Goal: Information Seeking & Learning: Learn about a topic

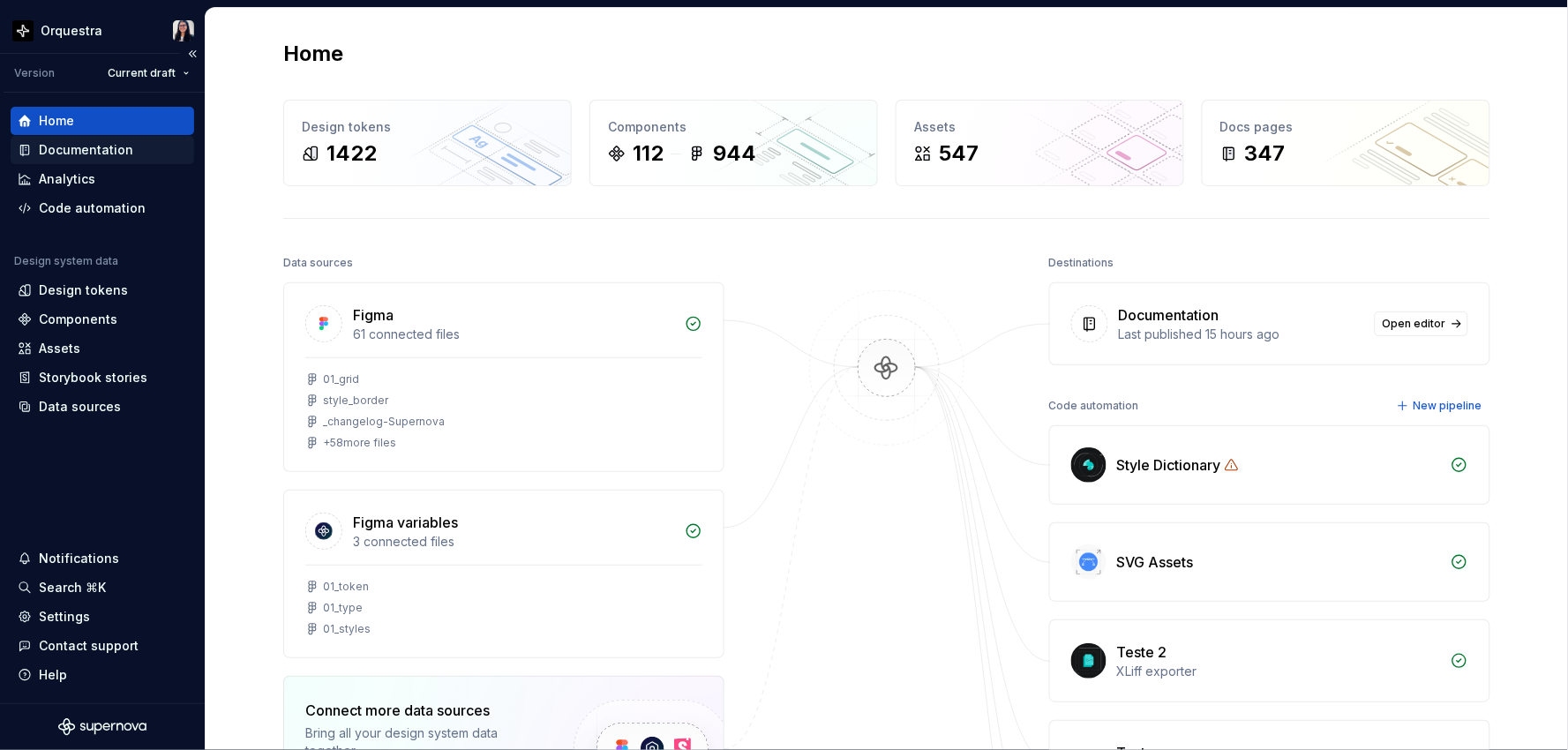
click at [92, 155] on div "Documentation" at bounding box center [85, 150] width 95 height 18
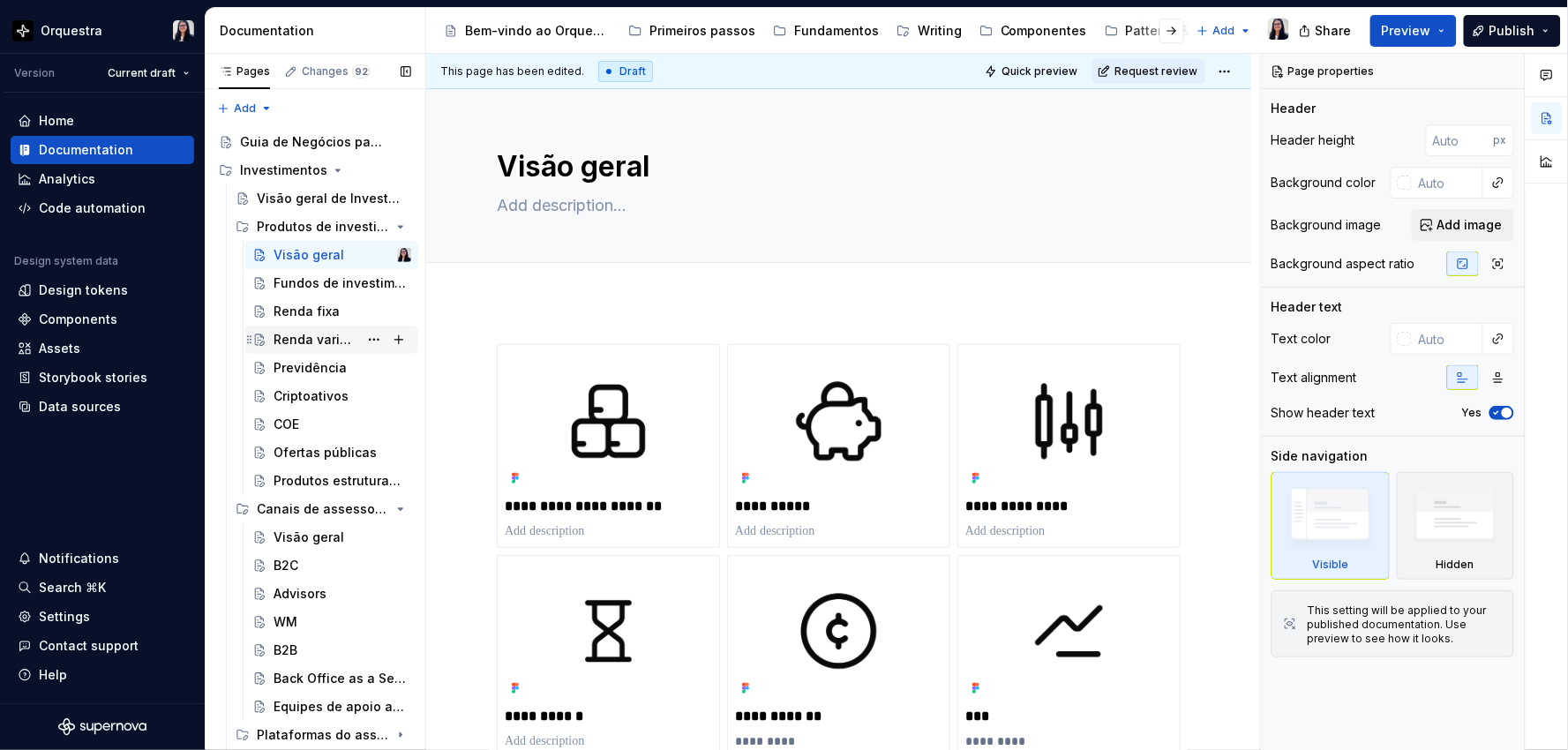
click at [309, 327] on div "Renda variável" at bounding box center [342, 339] width 138 height 24
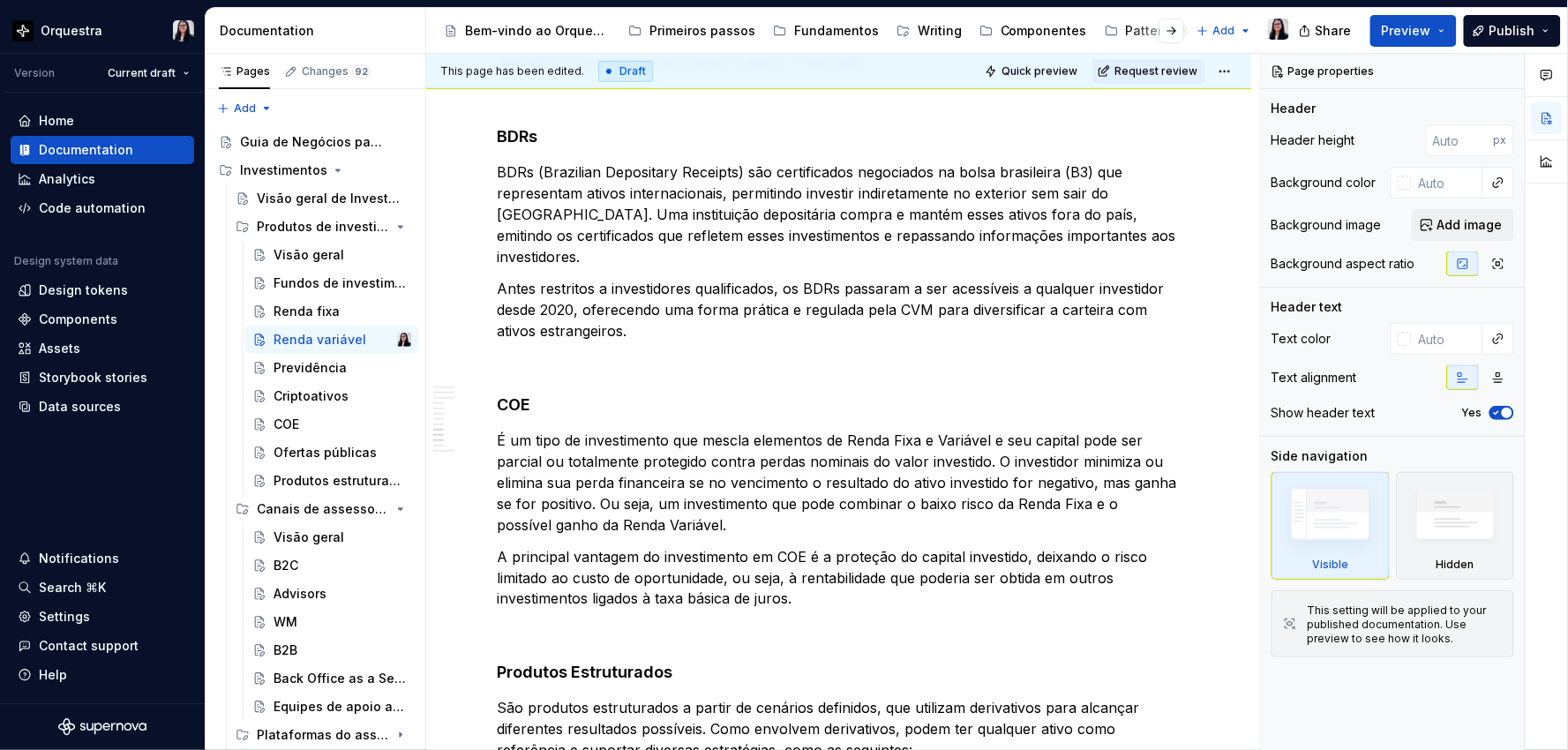
scroll to position [2549, 0]
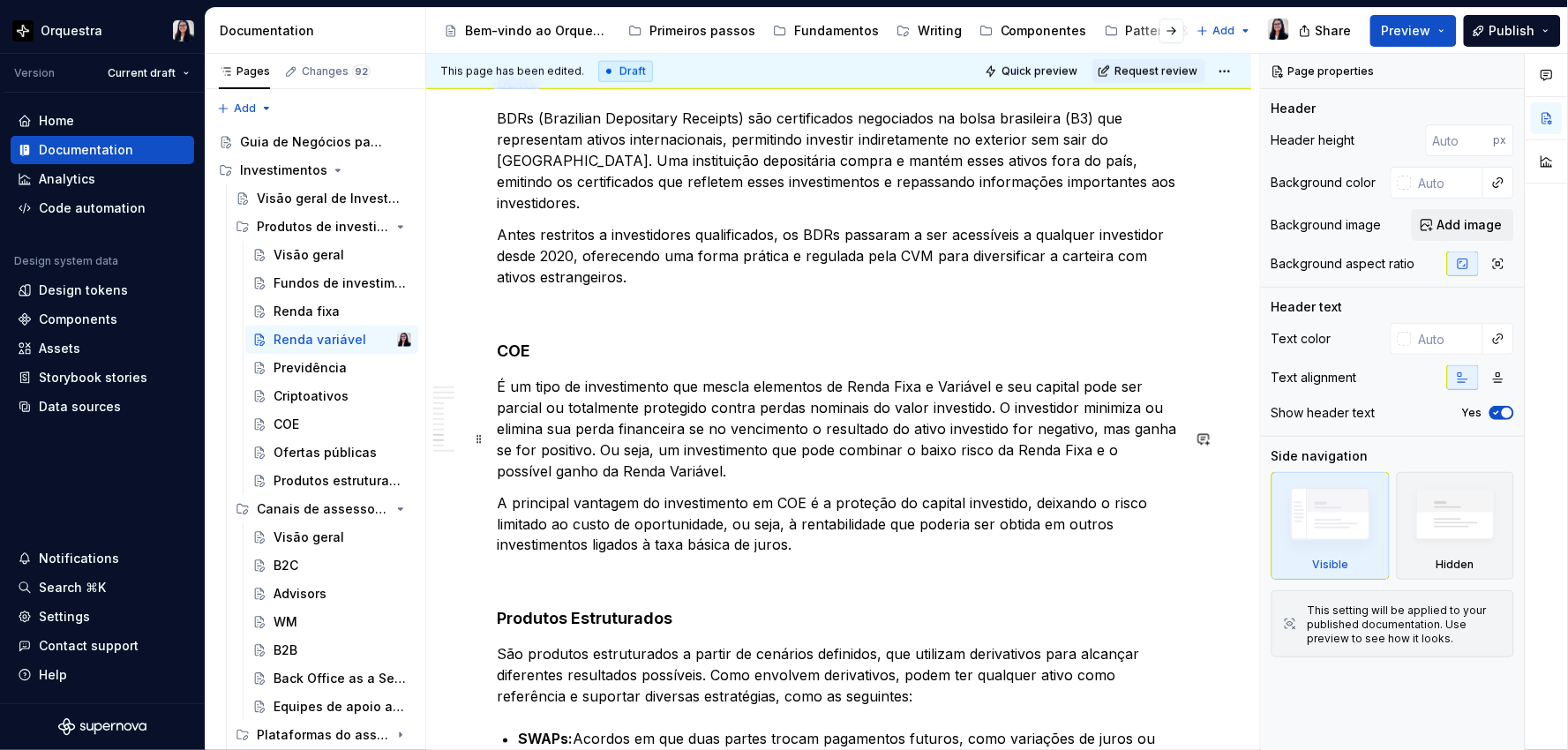
click at [814, 492] on p "A principal vantagem do investimento em COE é a proteção do capital investido, …" at bounding box center [839, 524] width 684 height 64
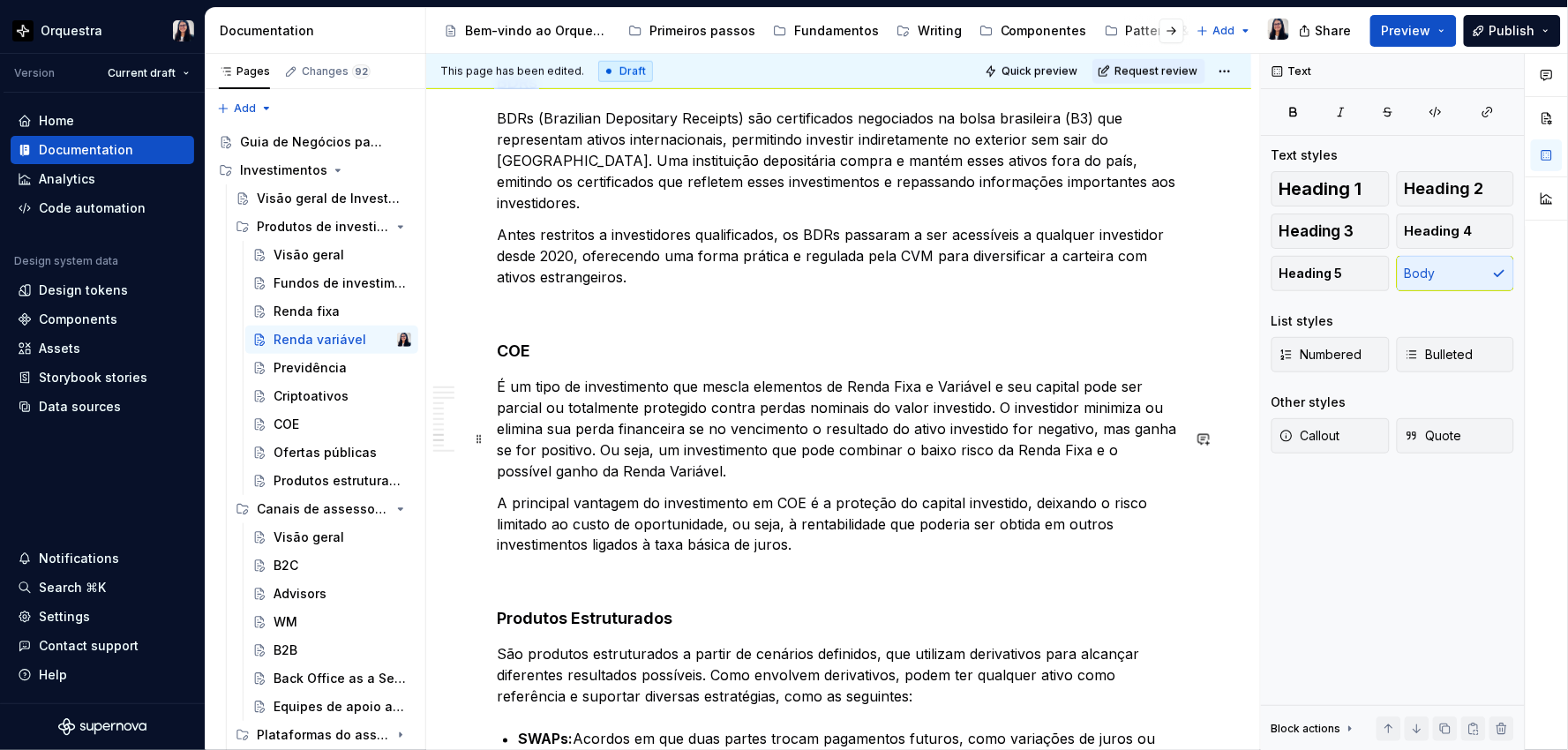
click at [764, 492] on p "A principal vantagem do investimento em COE é a proteção do capital investido, …" at bounding box center [839, 524] width 684 height 64
click at [694, 492] on p "A principal vantagem do investimento em COE é a proteção do capital investido, …" at bounding box center [839, 524] width 684 height 64
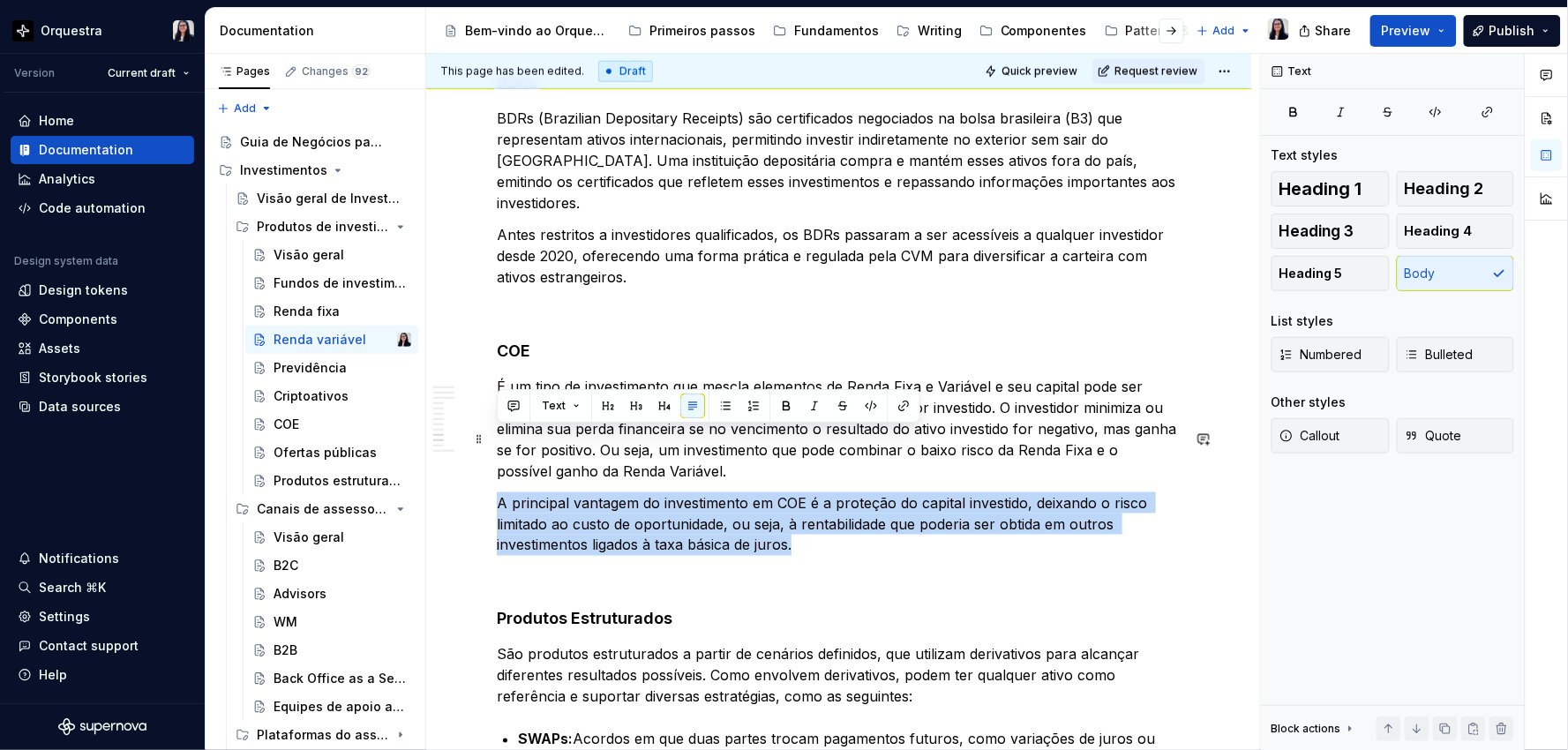
drag, startPoint x: 496, startPoint y: 437, endPoint x: 813, endPoint y: 473, distance: 319.0
click at [813, 492] on p "A principal vantagem do investimento em COE é a proteção do capital investido, …" at bounding box center [839, 524] width 684 height 64
copy p "A principal vantagem do investimento em COE é a proteção do capital investido, …"
type textarea "*"
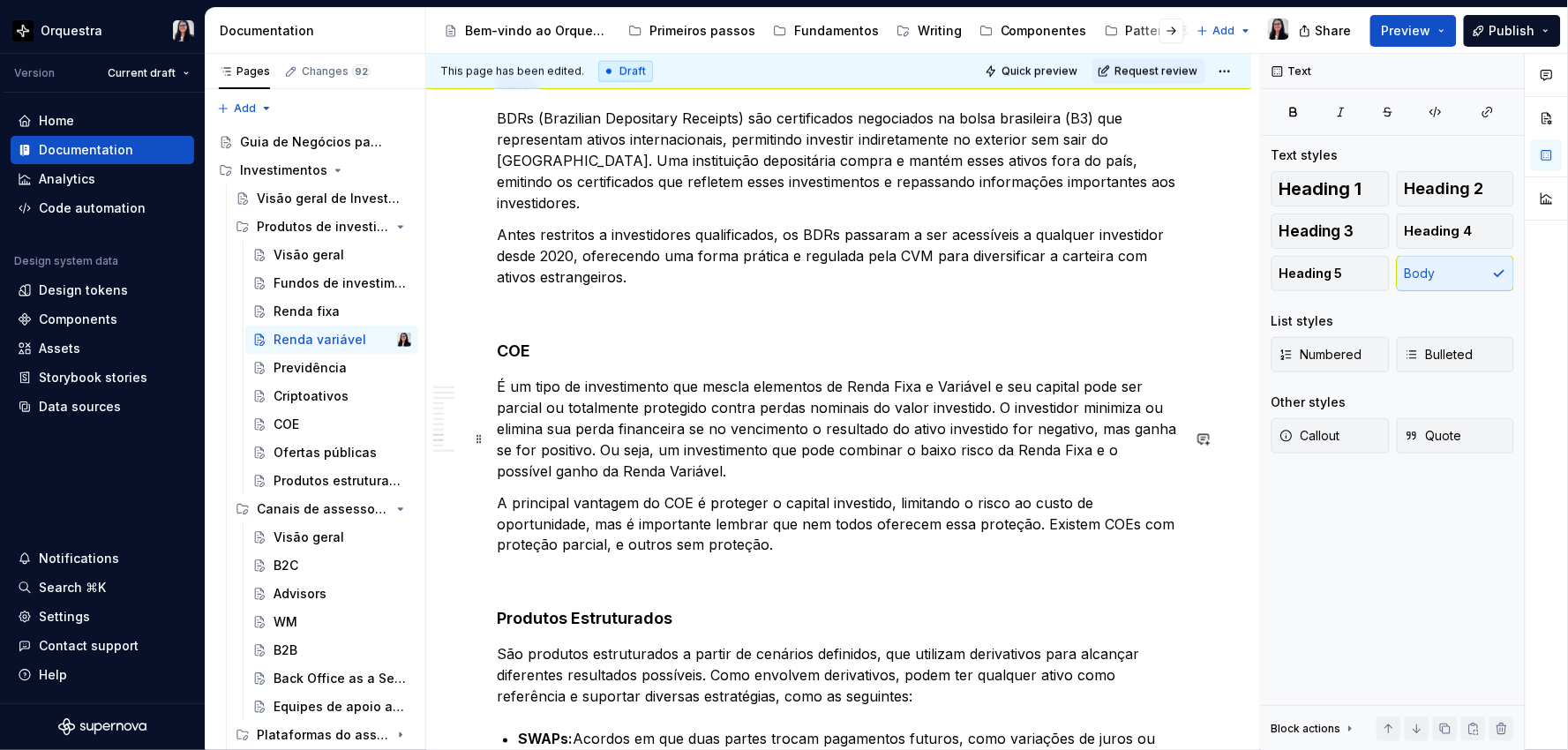
click at [528, 492] on p "A principal vantagem do COE é proteger o capital investido, limitando o risco a…" at bounding box center [839, 524] width 684 height 64
click at [844, 492] on p "A principal vantagem do COE é proteger o capital investido, limitando o risco a…" at bounding box center [839, 524] width 684 height 64
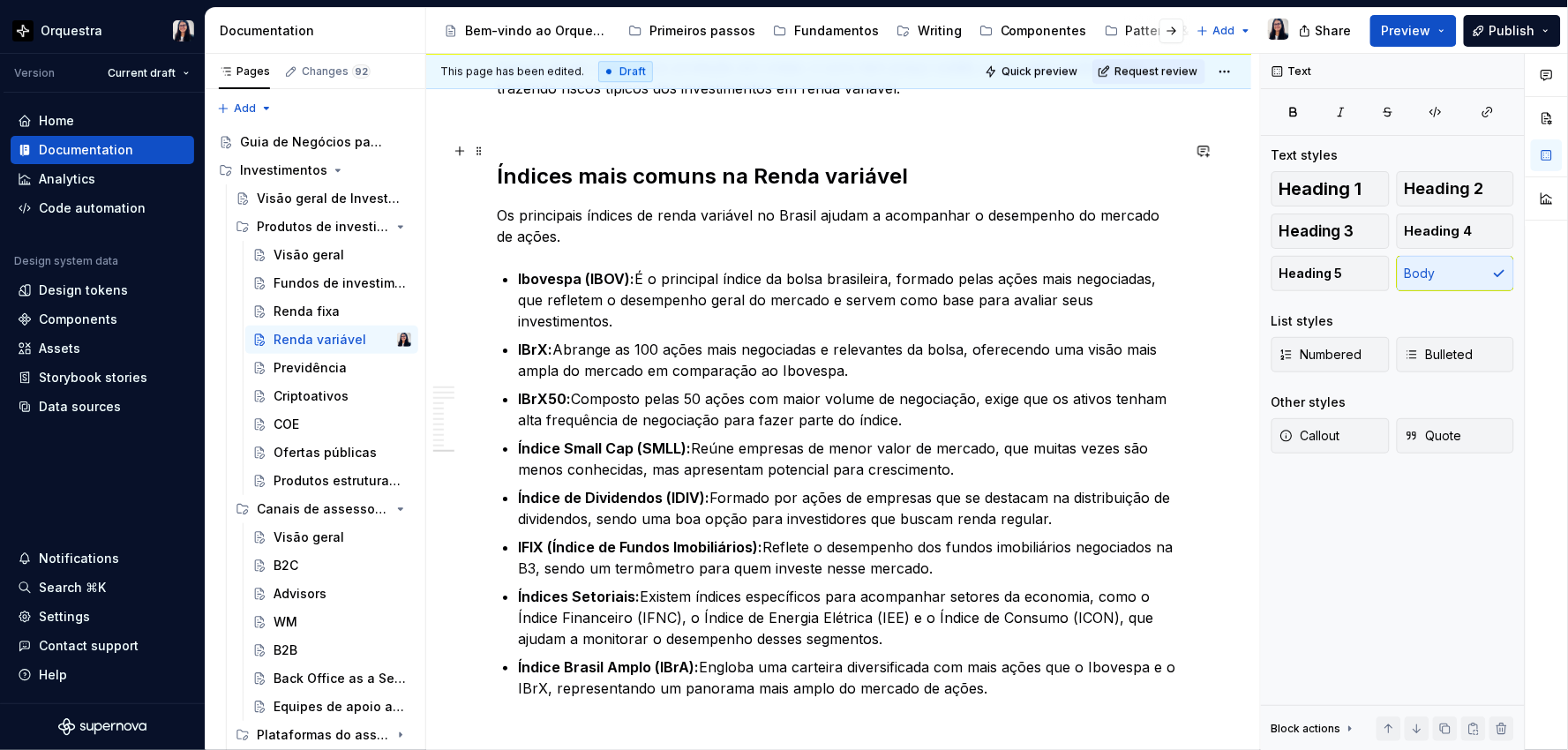
scroll to position [3604, 0]
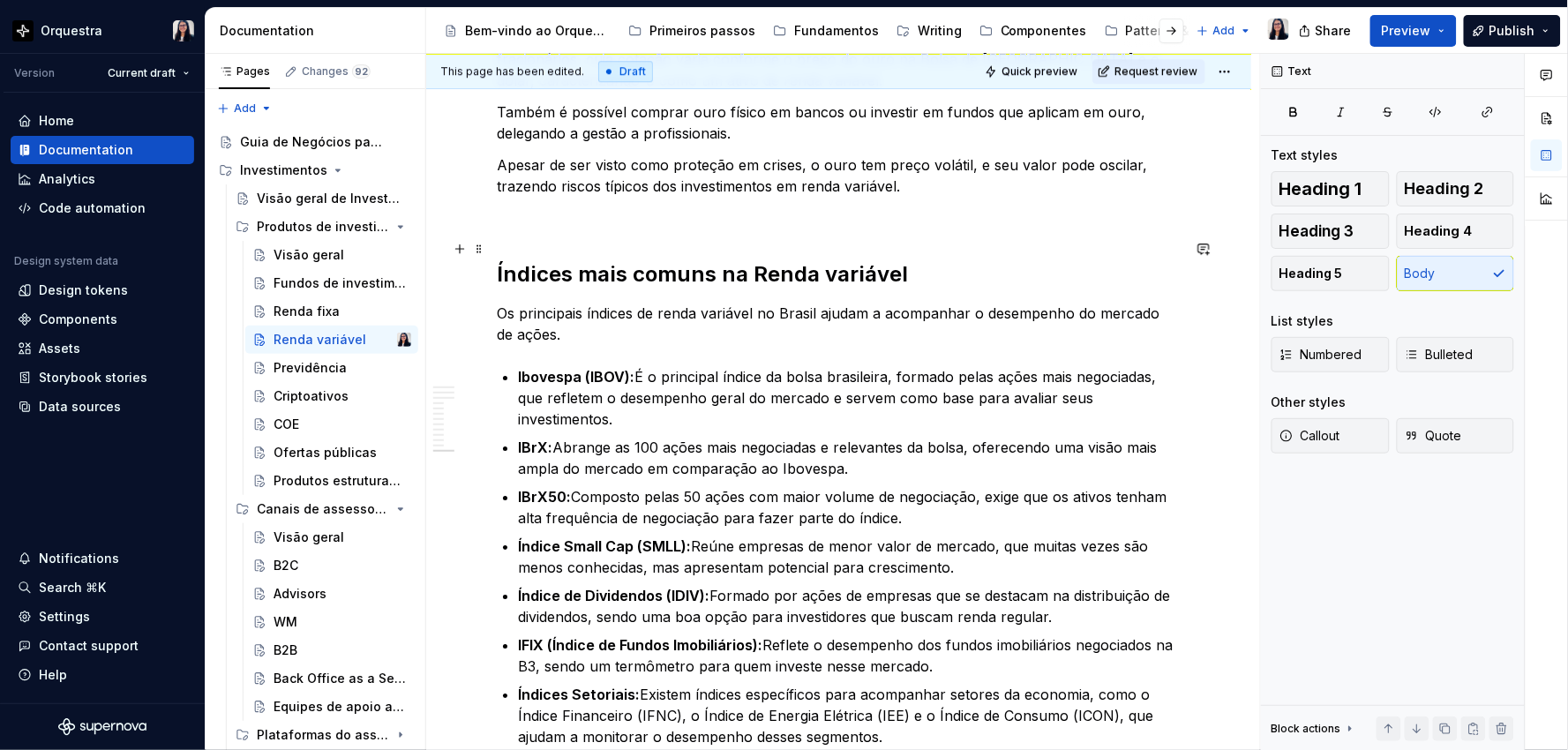
click at [497, 303] on p "Os principais índices de renda variável no Brasil ajudam a acompanhar o desempe…" at bounding box center [839, 323] width 684 height 42
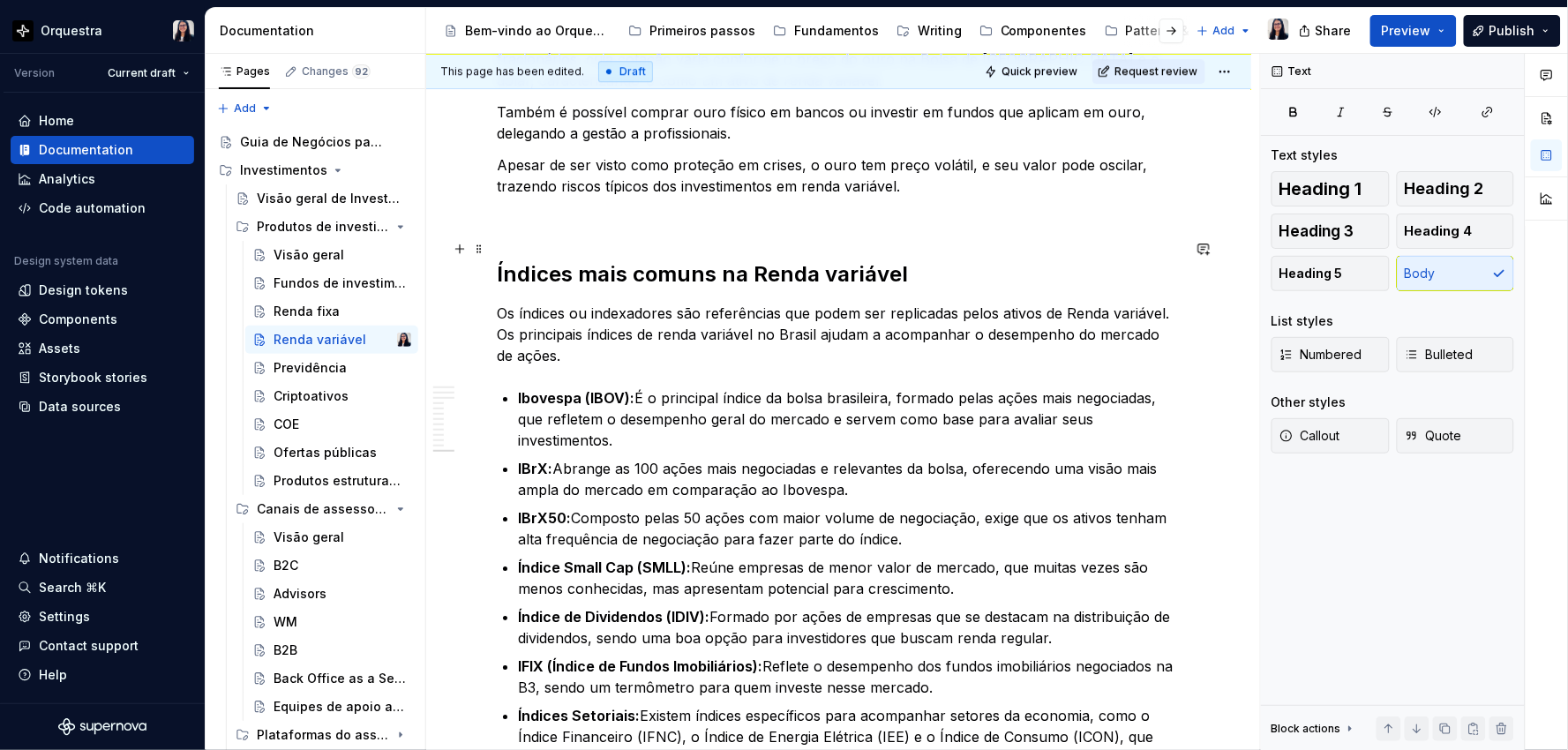
click at [819, 303] on p "Os índices ou indexadores são referências que podem ser replicadas pelos ativos…" at bounding box center [839, 335] width 684 height 64
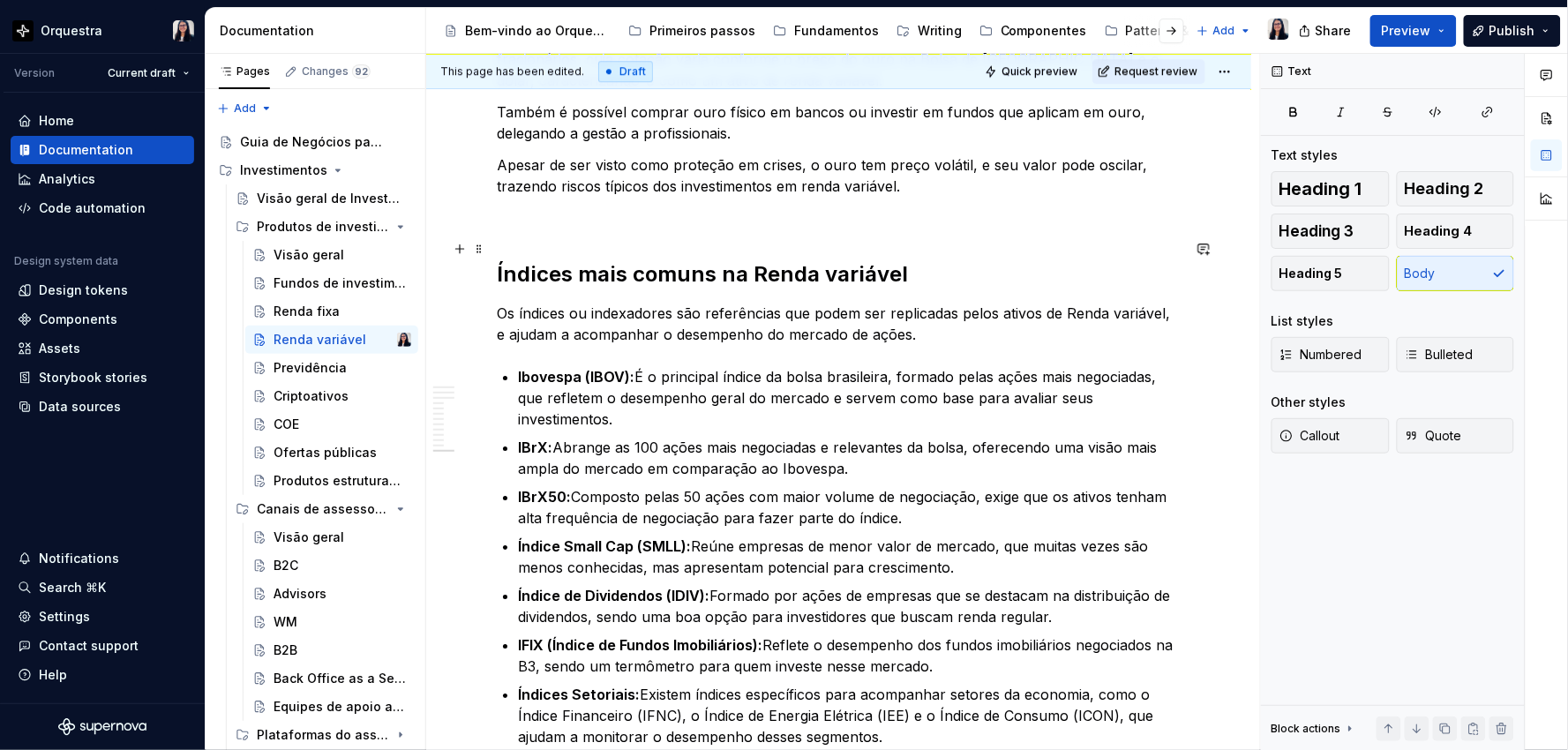
click at [869, 303] on p "Os índices ou indexadores são referências que podem ser replicadas pelos ativos…" at bounding box center [839, 323] width 684 height 42
click at [894, 303] on p "Os índices ou indexadores são referências que podem ser replicadas pelos ativos…" at bounding box center [839, 323] width 684 height 42
click at [842, 303] on p "Os índices ou indexadores são referências que podem ser replicadas pelos ativos…" at bounding box center [839, 323] width 684 height 42
click at [782, 303] on p "Os índices ou indexadores são referências que podem ser replicadas pelos ativos…" at bounding box center [839, 323] width 684 height 42
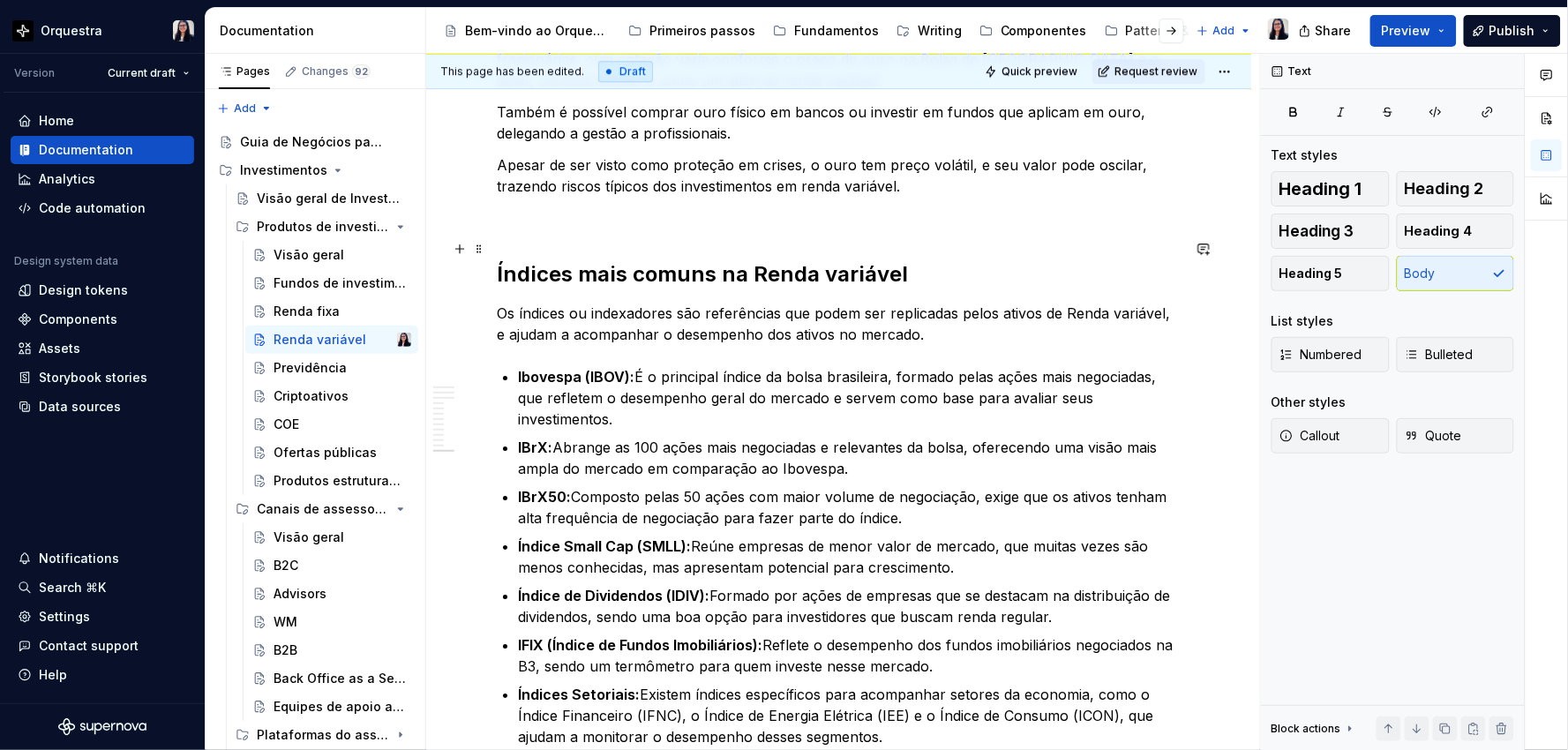
click at [940, 303] on p "Os índices ou indexadores são referências que podem ser replicadas pelos ativos…" at bounding box center [839, 323] width 684 height 42
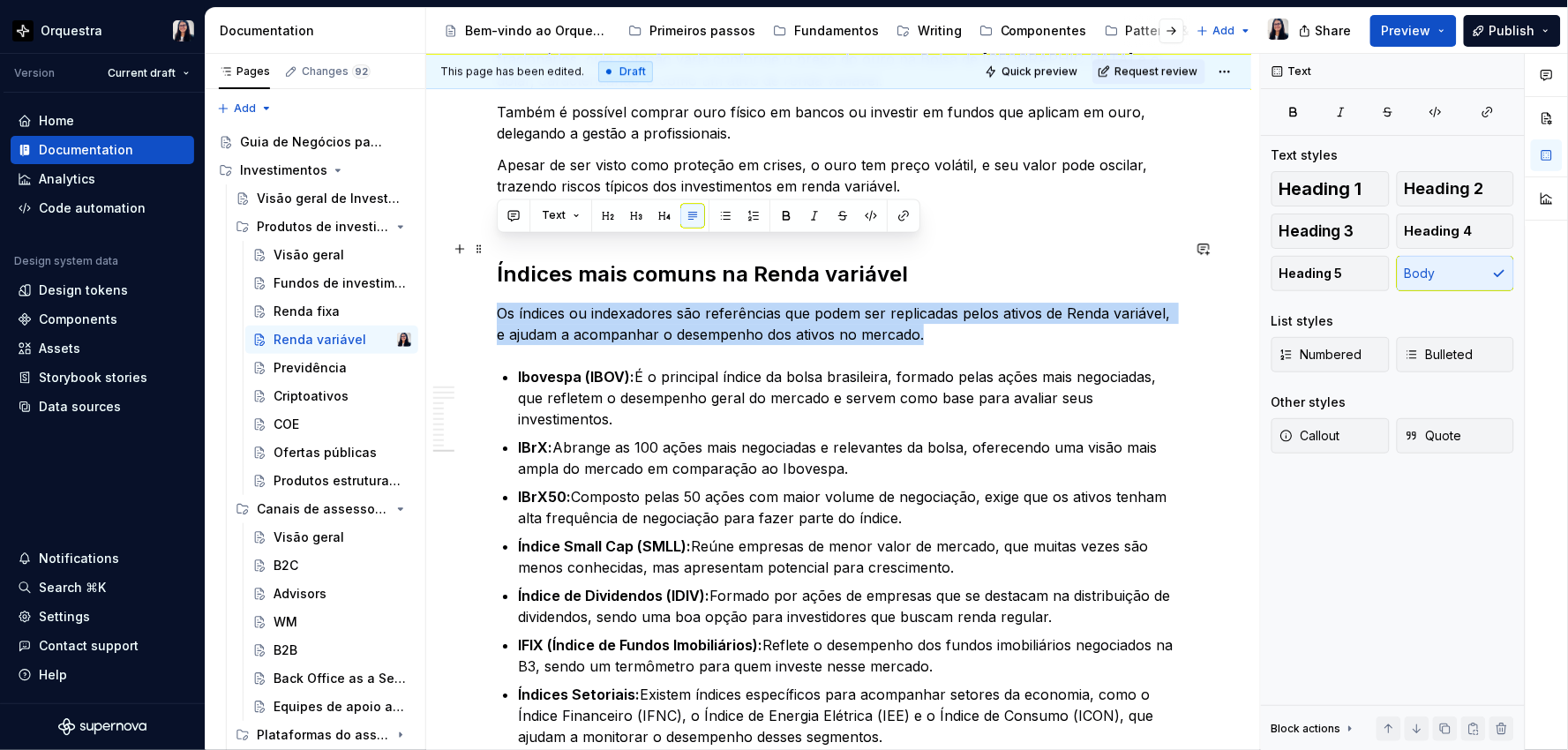
drag, startPoint x: 933, startPoint y: 268, endPoint x: 500, endPoint y: 250, distance: 433.4
click at [500, 303] on p "Os índices ou indexadores são referências que podem ser replicadas pelos ativos…" at bounding box center [839, 323] width 684 height 42
copy p "Os índices ou indexadores são referências que podem ser replicadas pelos ativos…"
click at [774, 303] on p "Os índices ou indexadores são referências que podem ser replicadas pelos ativos…" at bounding box center [839, 323] width 684 height 42
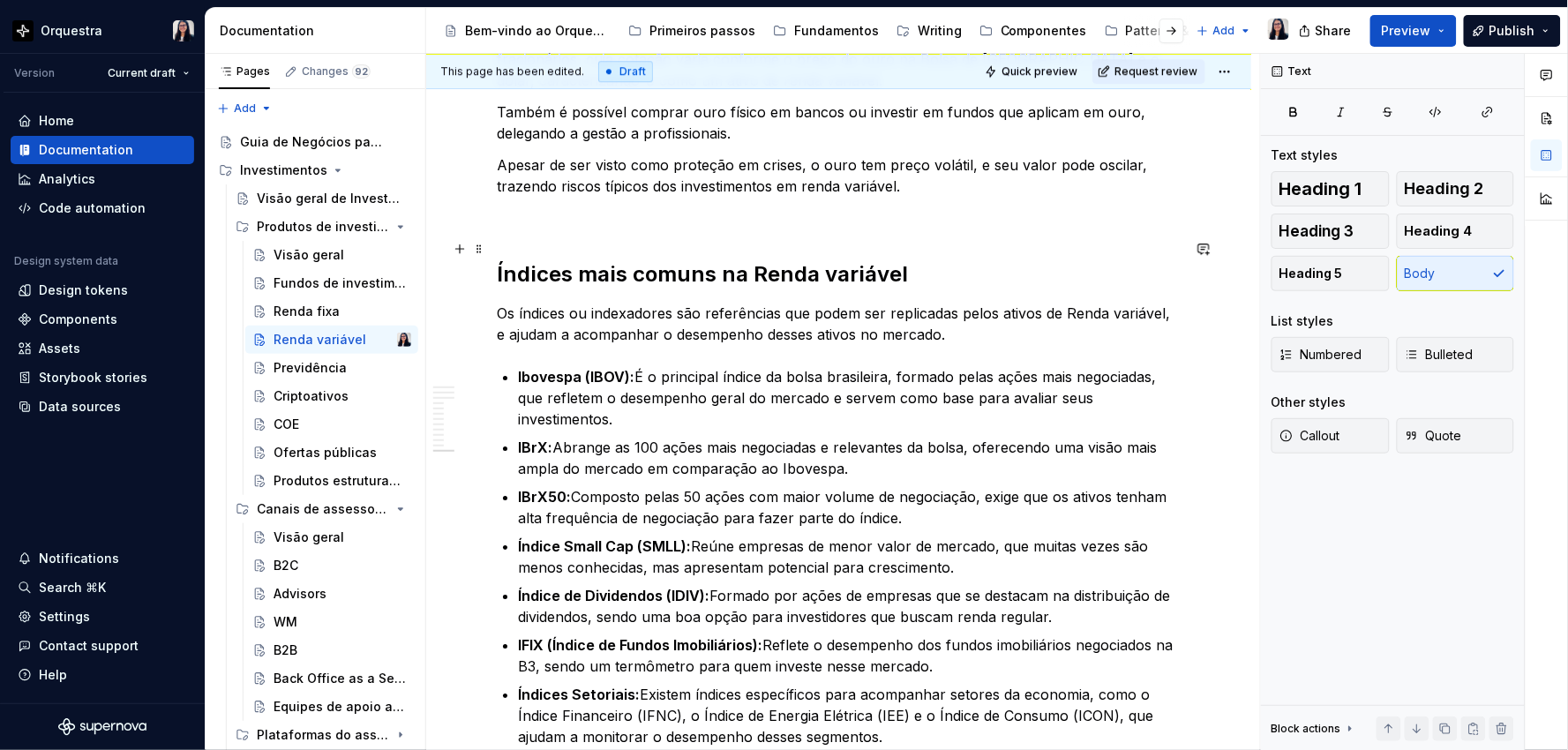
click at [822, 303] on p "Os índices ou indexadores são referências que podem ser replicadas pelos ativos…" at bounding box center [839, 323] width 684 height 42
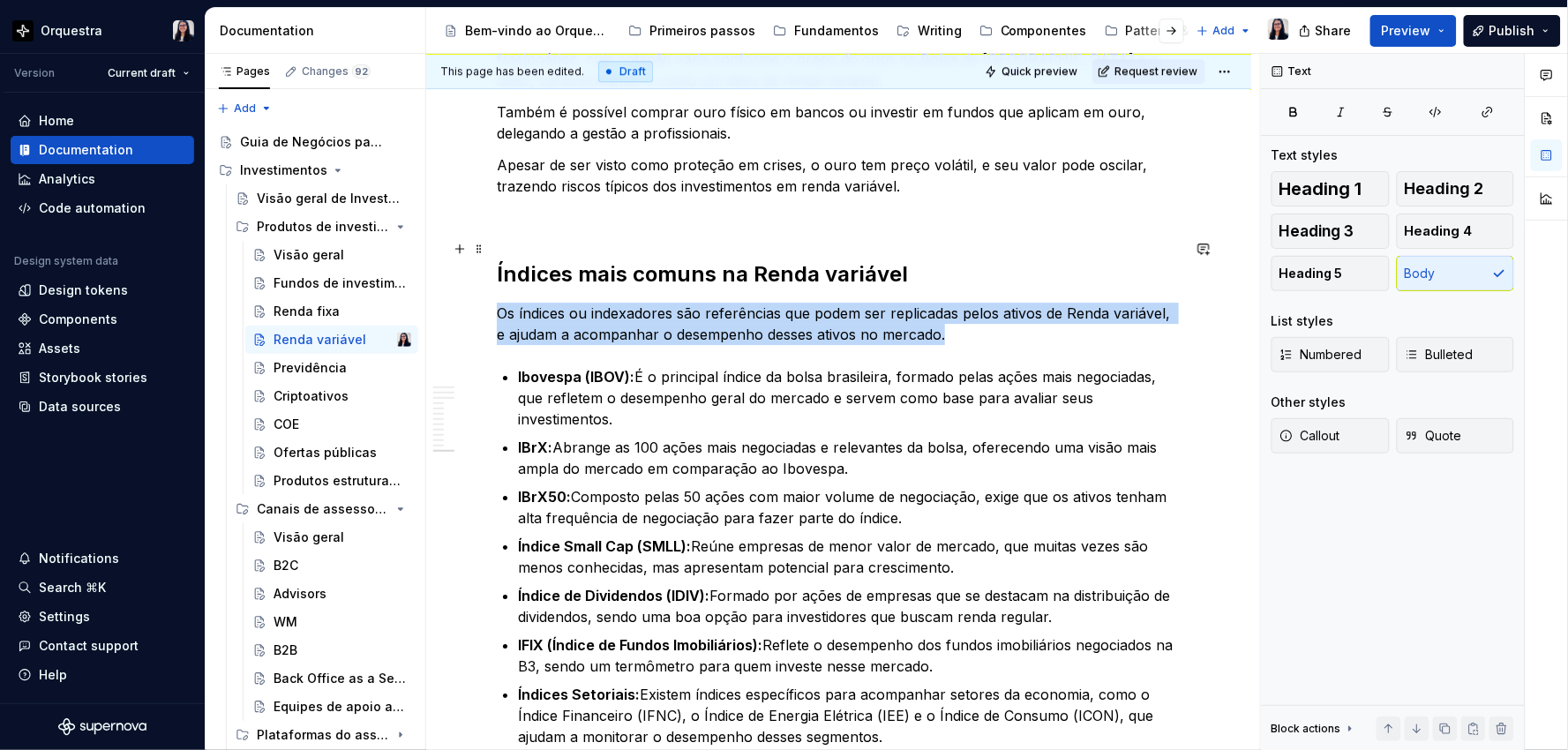
click at [822, 303] on p "Os índices ou indexadores são referências que podem ser replicadas pelos ativos…" at bounding box center [839, 323] width 684 height 42
copy p "Os índices ou indexadores são referências que podem ser replicadas pelos ativos…"
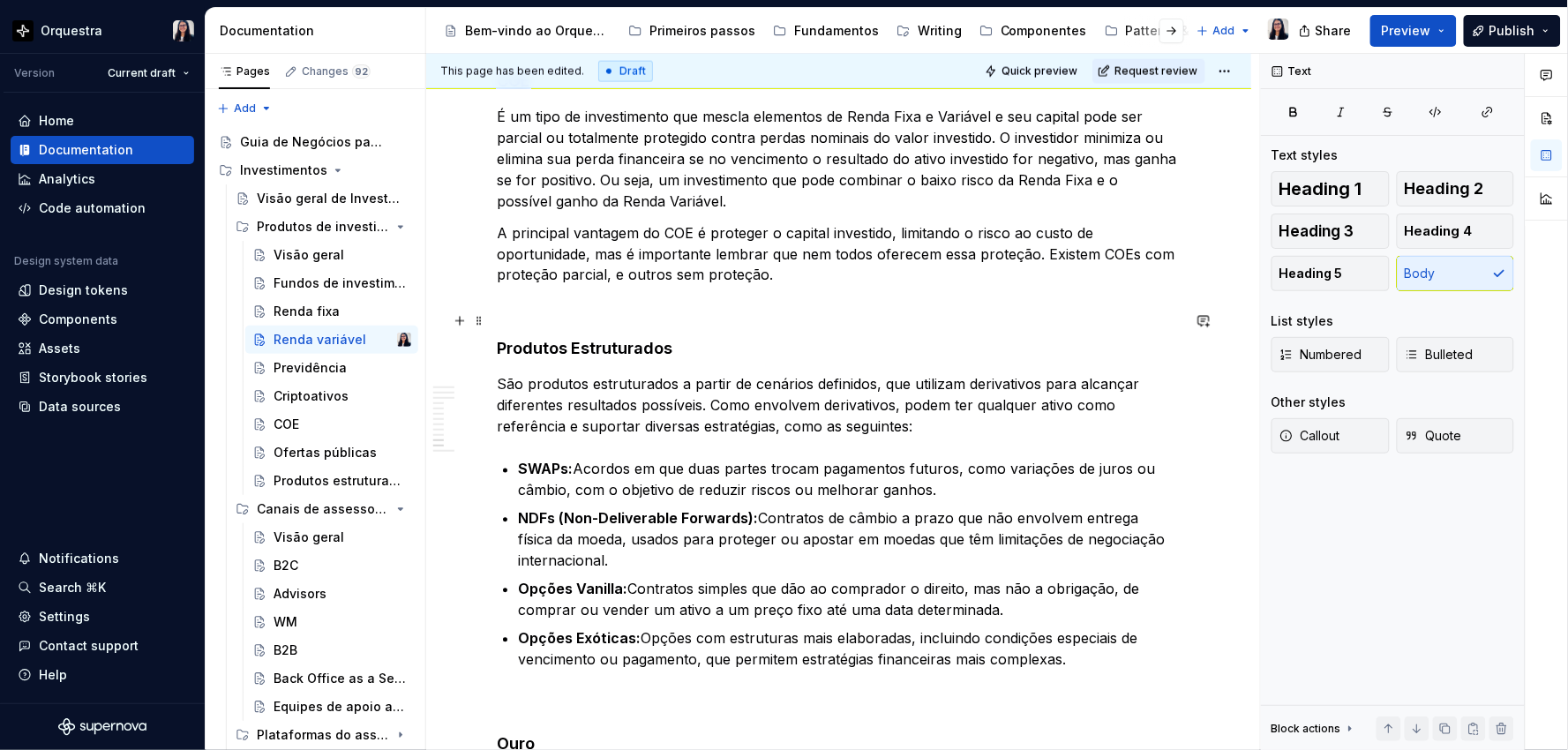
scroll to position [2526, 0]
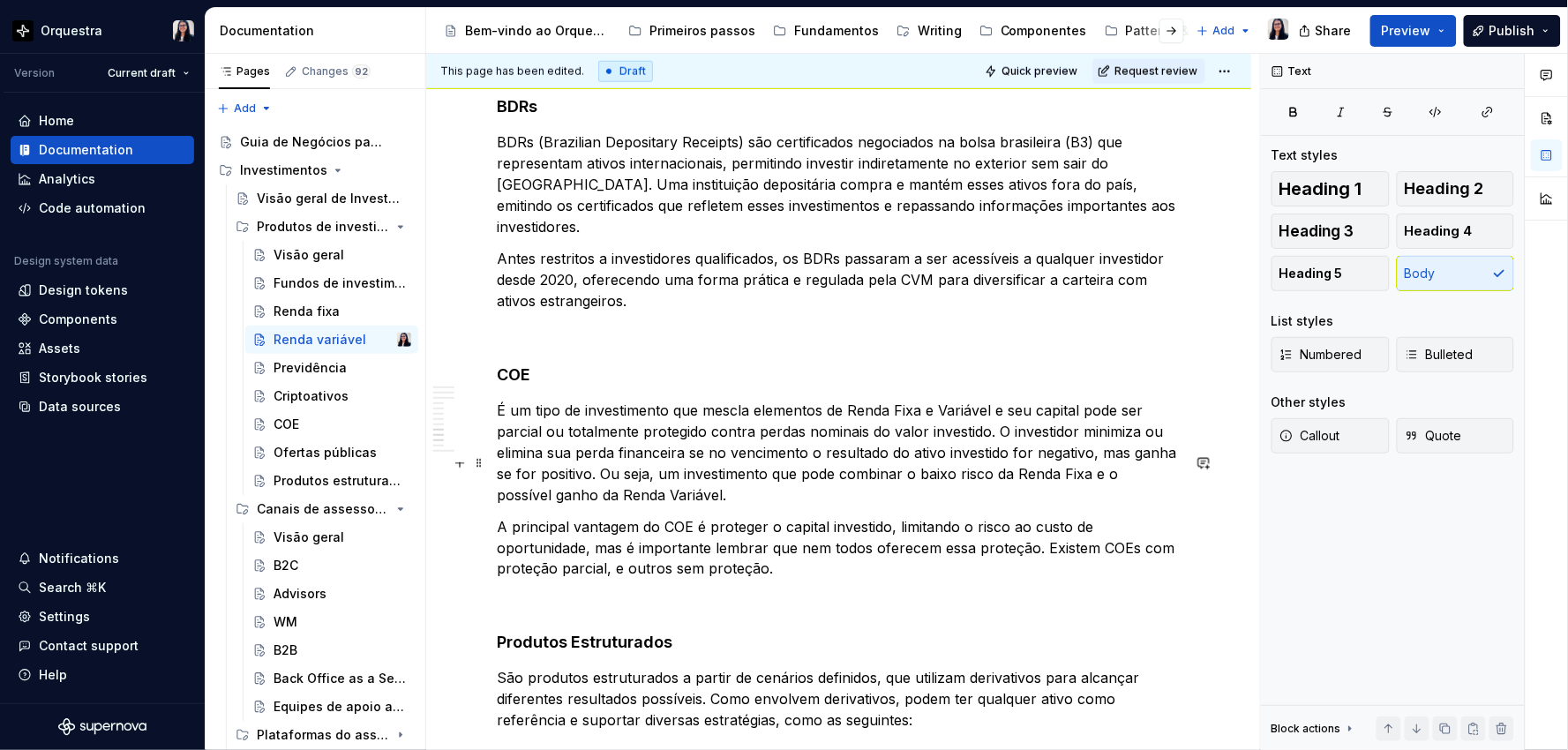
click at [641, 517] on p "A principal vantagem do COE é proteger o capital investido, limitando o risco a…" at bounding box center [839, 548] width 684 height 64
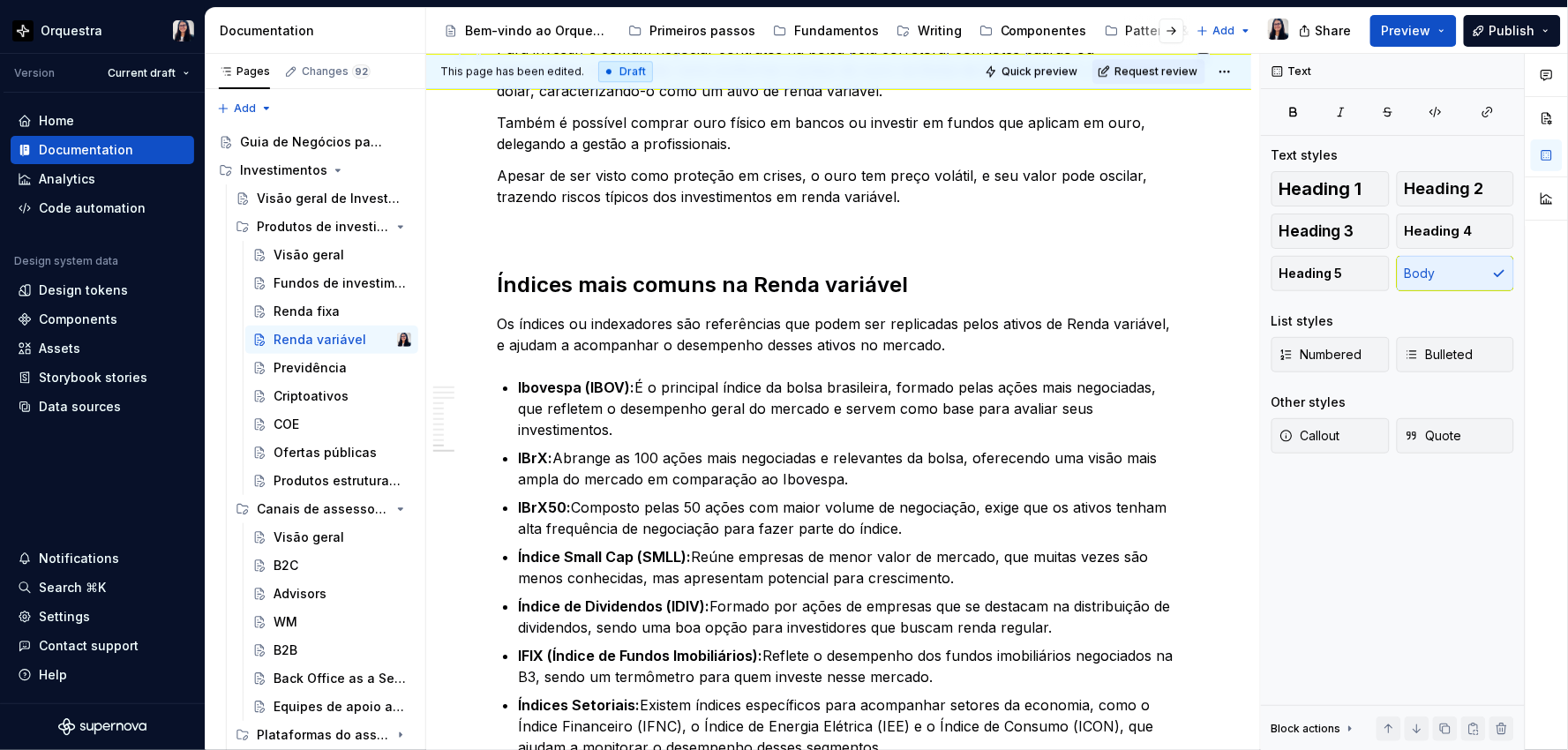
scroll to position [3604, 0]
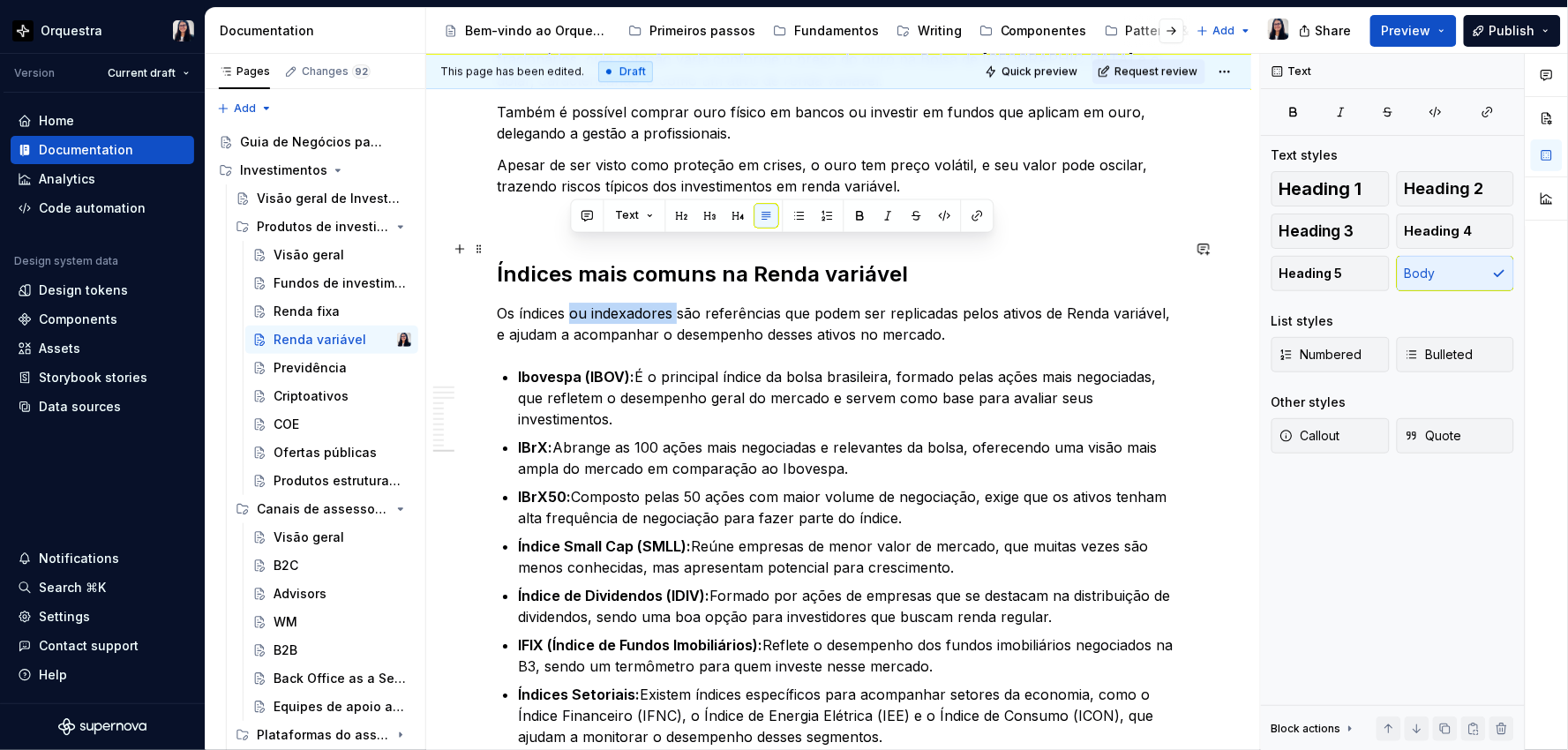
drag, startPoint x: 570, startPoint y: 244, endPoint x: 679, endPoint y: 243, distance: 109.0
click at [679, 303] on p "Os índices ou indexadores são referências que podem ser replicadas pelos ativos…" at bounding box center [839, 323] width 684 height 42
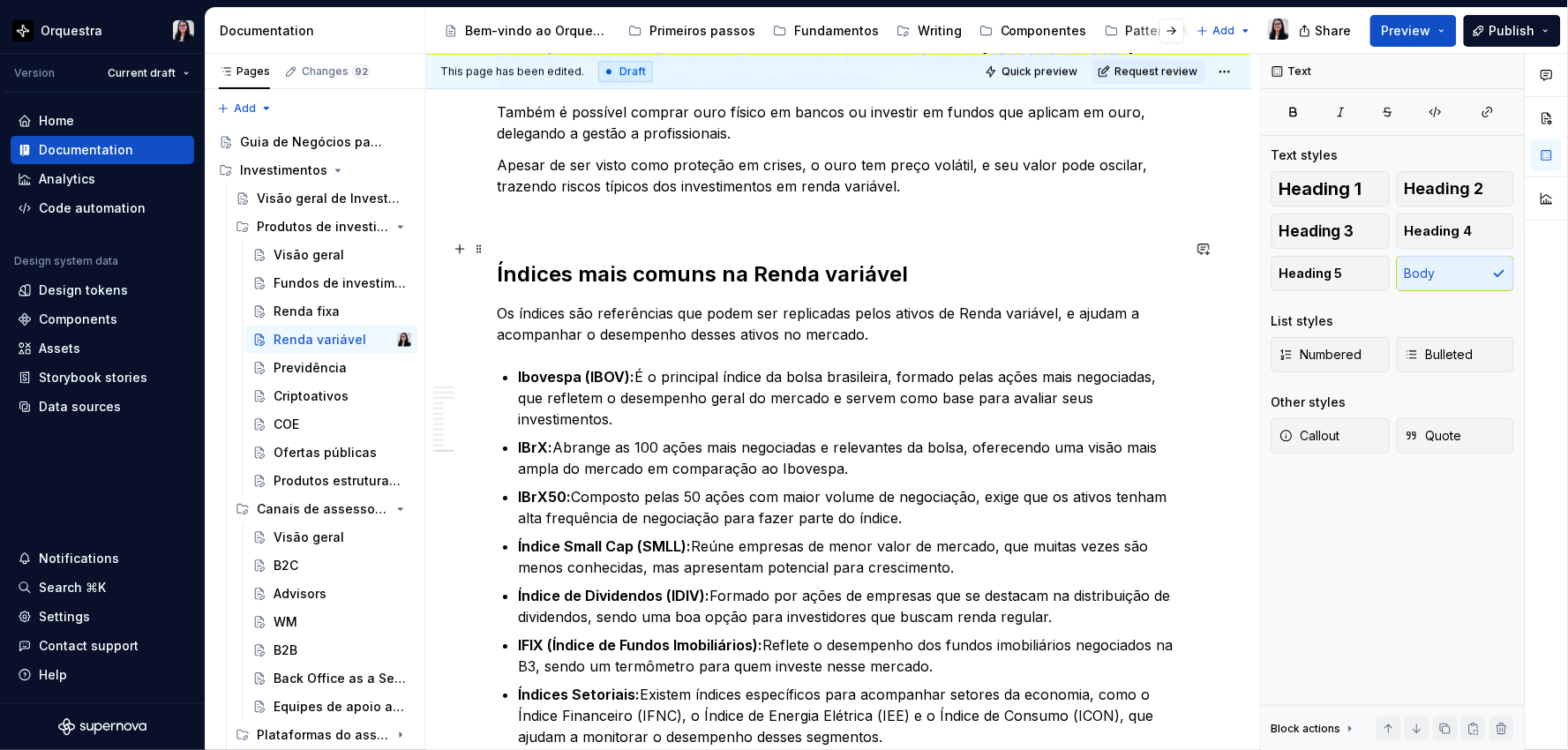
click at [674, 303] on p "Os índices são referências que podem ser replicadas pelos ativos de Renda variá…" at bounding box center [839, 323] width 684 height 42
click at [591, 303] on p "Os índices são referências formadas por conjuntos de ativos, que podem ser repl…" at bounding box center [839, 323] width 684 height 42
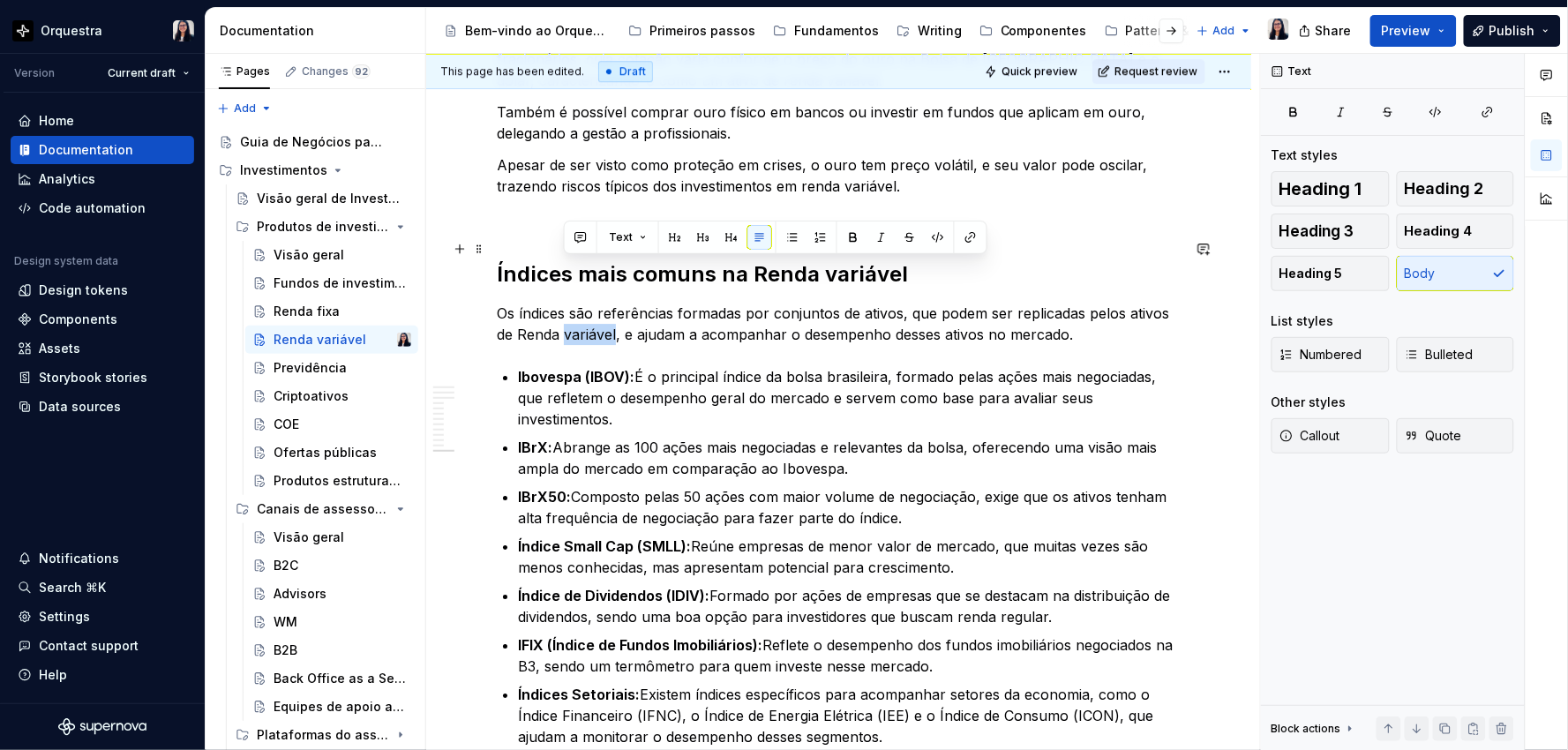
click at [590, 303] on p "Os índices são referências formadas por conjuntos de ativos, que podem ser repl…" at bounding box center [839, 323] width 684 height 42
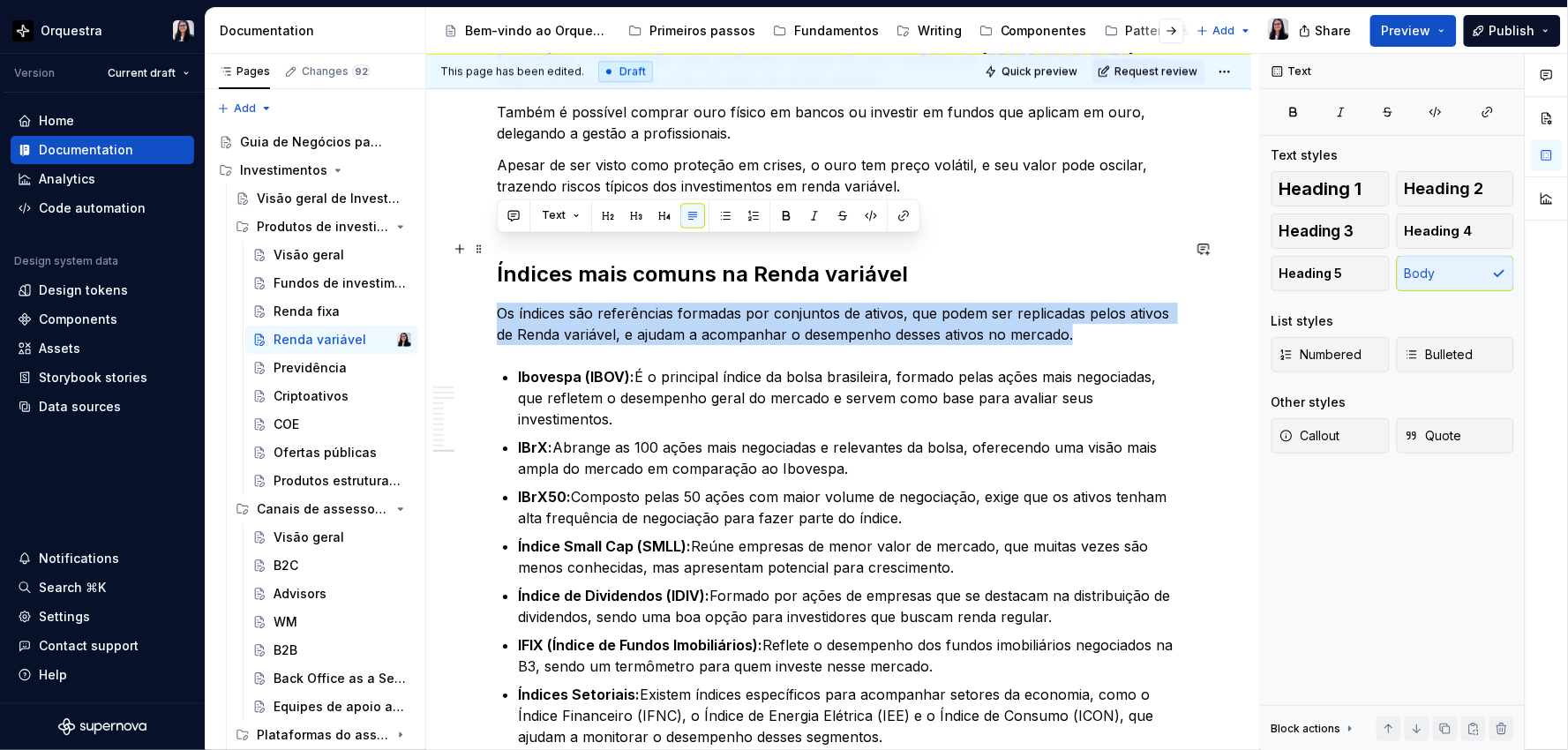
click at [590, 303] on p "Os índices são referências formadas por conjuntos de ativos, que podem ser repl…" at bounding box center [839, 323] width 684 height 42
click at [851, 303] on p "Os índices são referências formadas por conjuntos de ativos, que podem ser repl…" at bounding box center [839, 323] width 684 height 42
click at [983, 303] on p "Os índices são referências formadas por conjuntos de ativos, que podem ser repl…" at bounding box center [839, 323] width 684 height 42
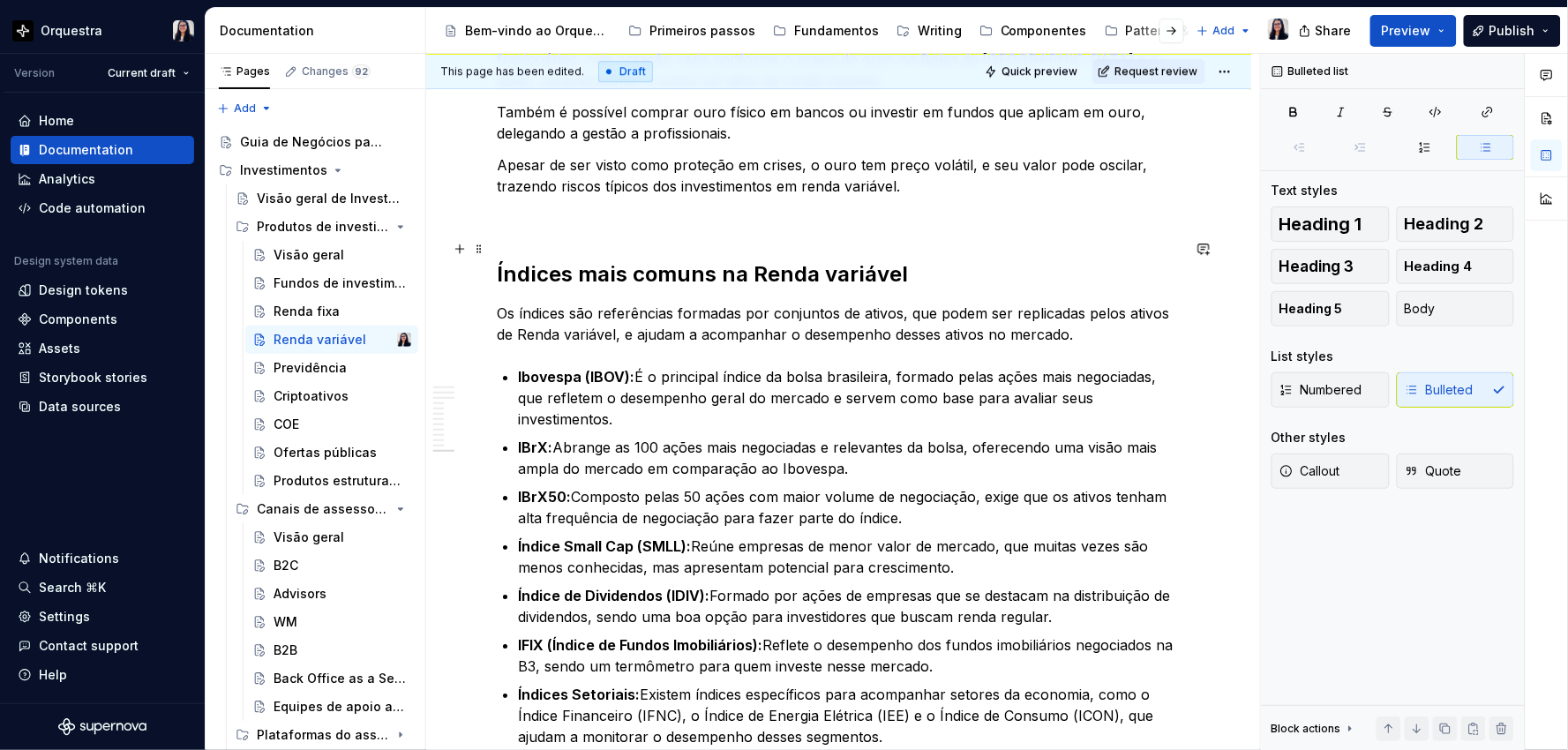
click at [872, 303] on p "Os índices são referências formadas por conjuntos de ativos, que podem ser repl…" at bounding box center [839, 323] width 684 height 42
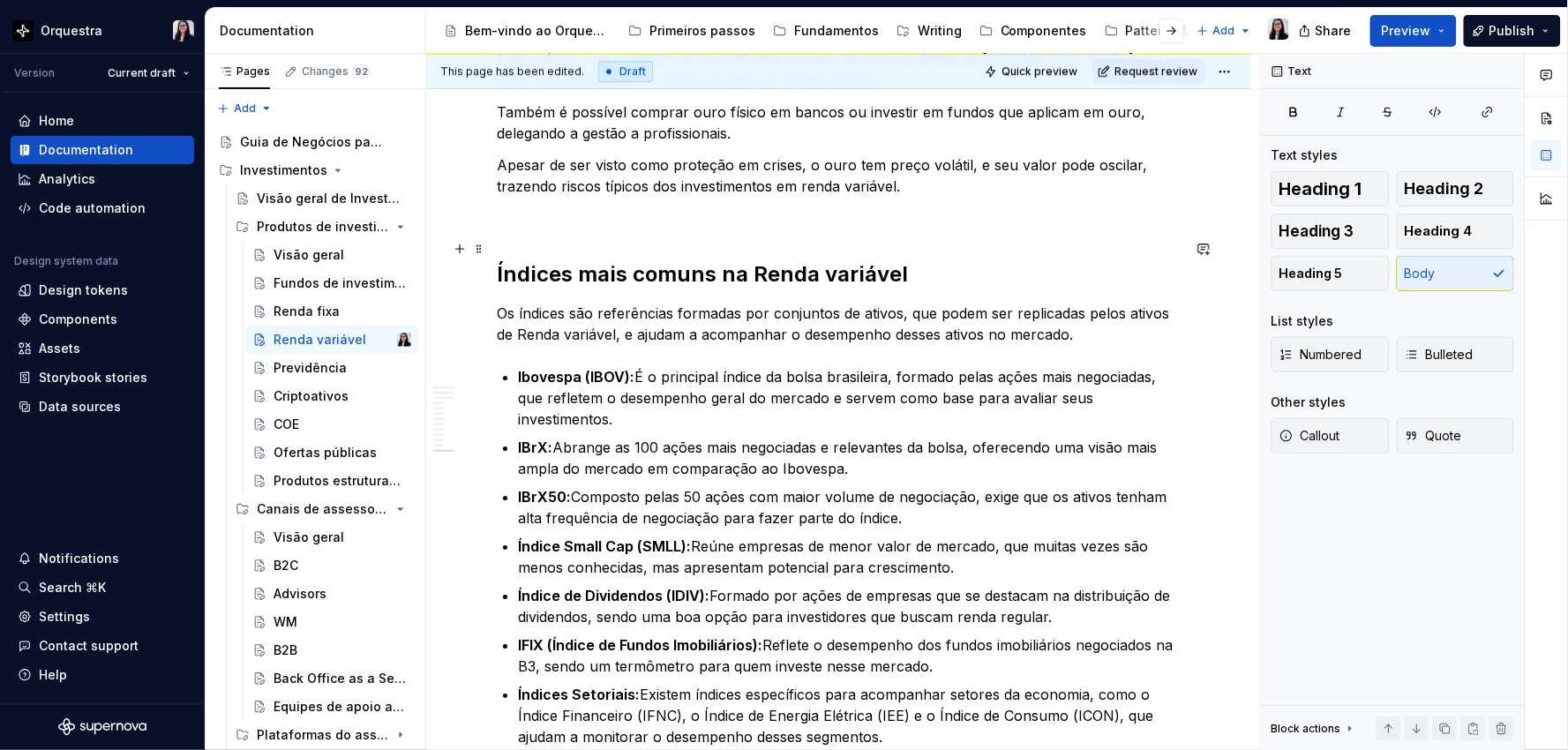
click at [897, 303] on p "Os índices são referências formadas por conjuntos de ativos, que podem ser repl…" at bounding box center [839, 323] width 684 height 42
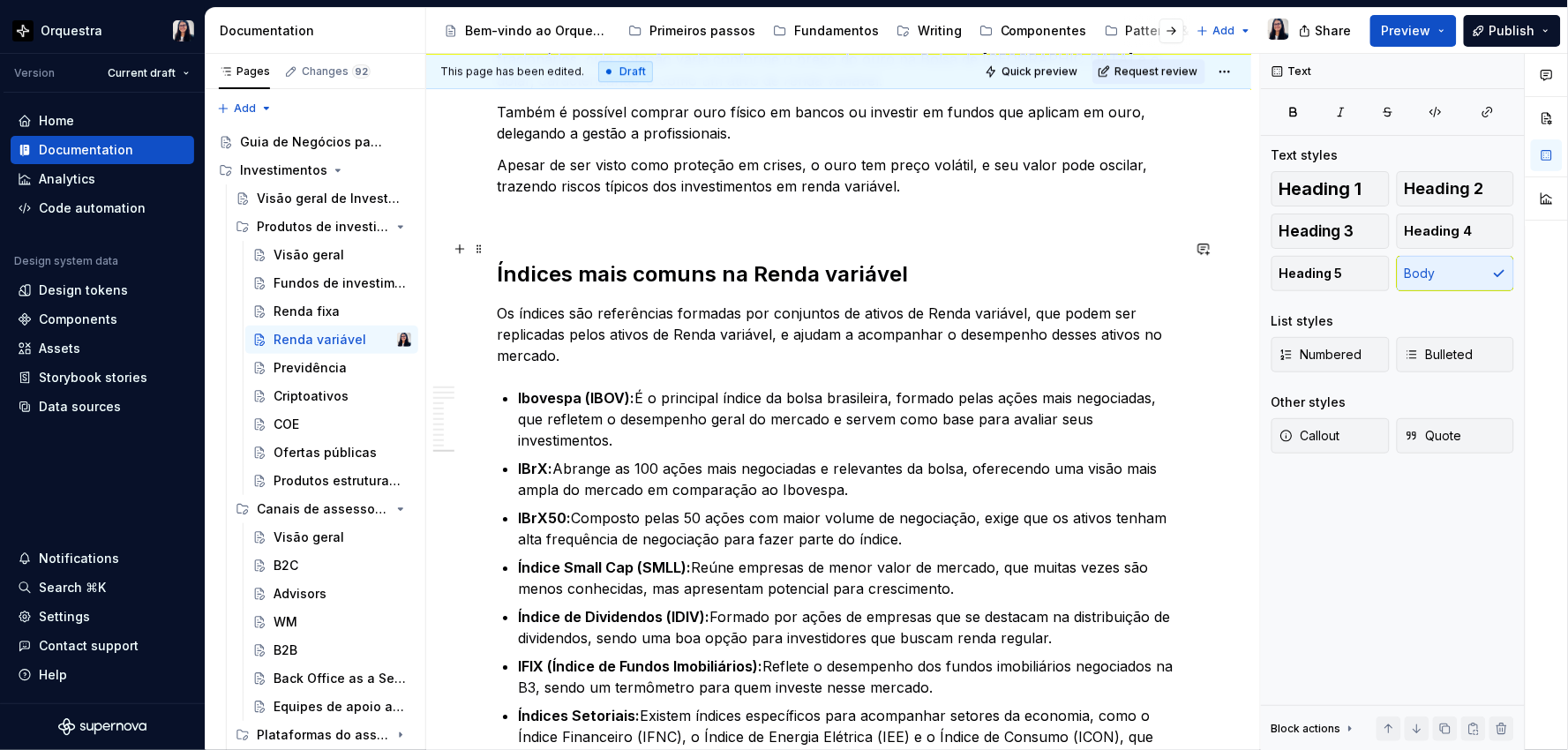
click at [1035, 303] on p "Os índices são referências formadas por conjuntos de ativos de Renda variável, …" at bounding box center [839, 335] width 684 height 64
click at [1034, 303] on p "Os índices são referências formadas por conjuntos de ativos de Renda variável, …" at bounding box center [839, 335] width 684 height 64
click at [789, 303] on p "Os índices são referências formadas por conjuntos de ativos de Renda variável, …" at bounding box center [839, 335] width 684 height 64
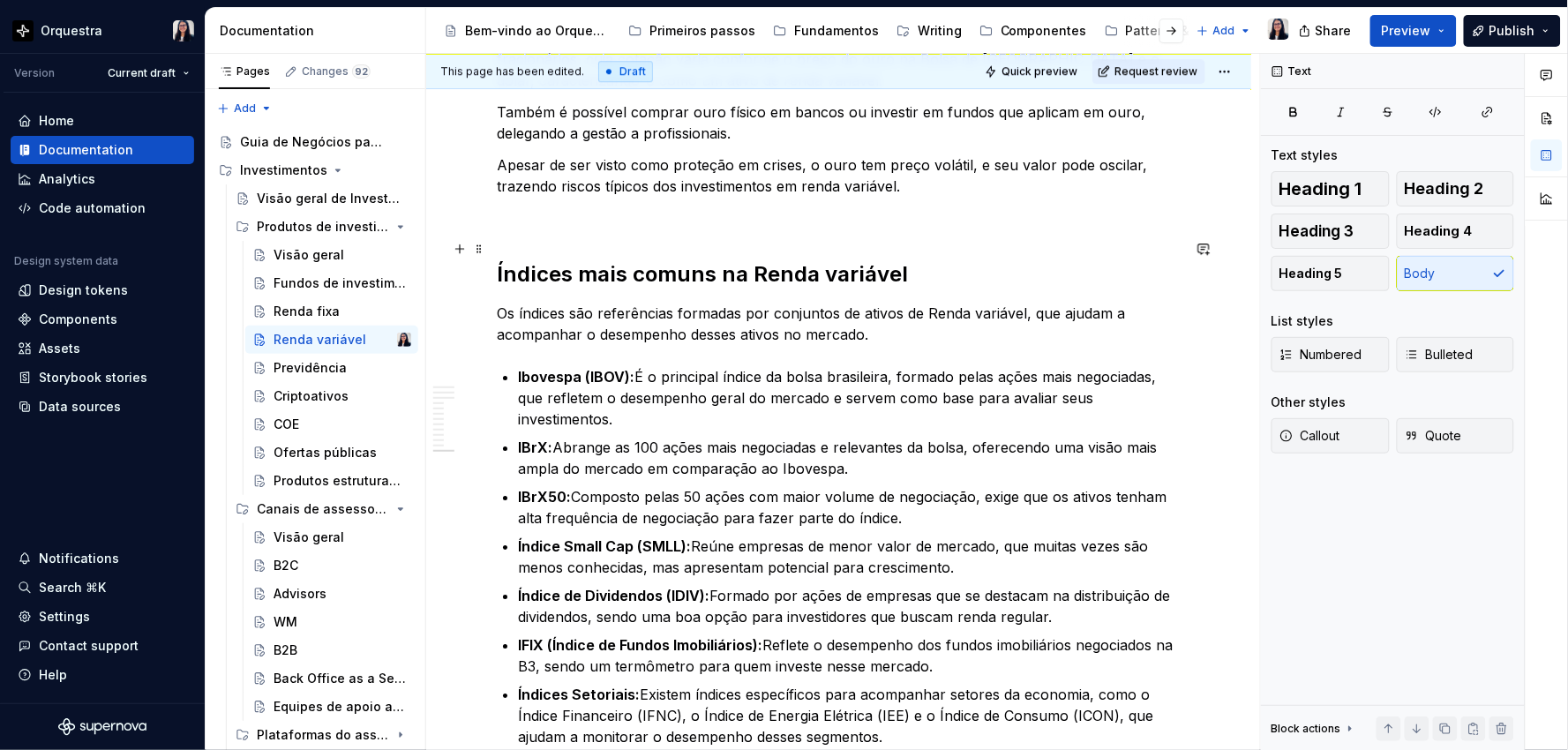
click at [1027, 303] on p "Os índices são referências formadas por conjuntos de ativos de Renda variável, …" at bounding box center [839, 323] width 684 height 42
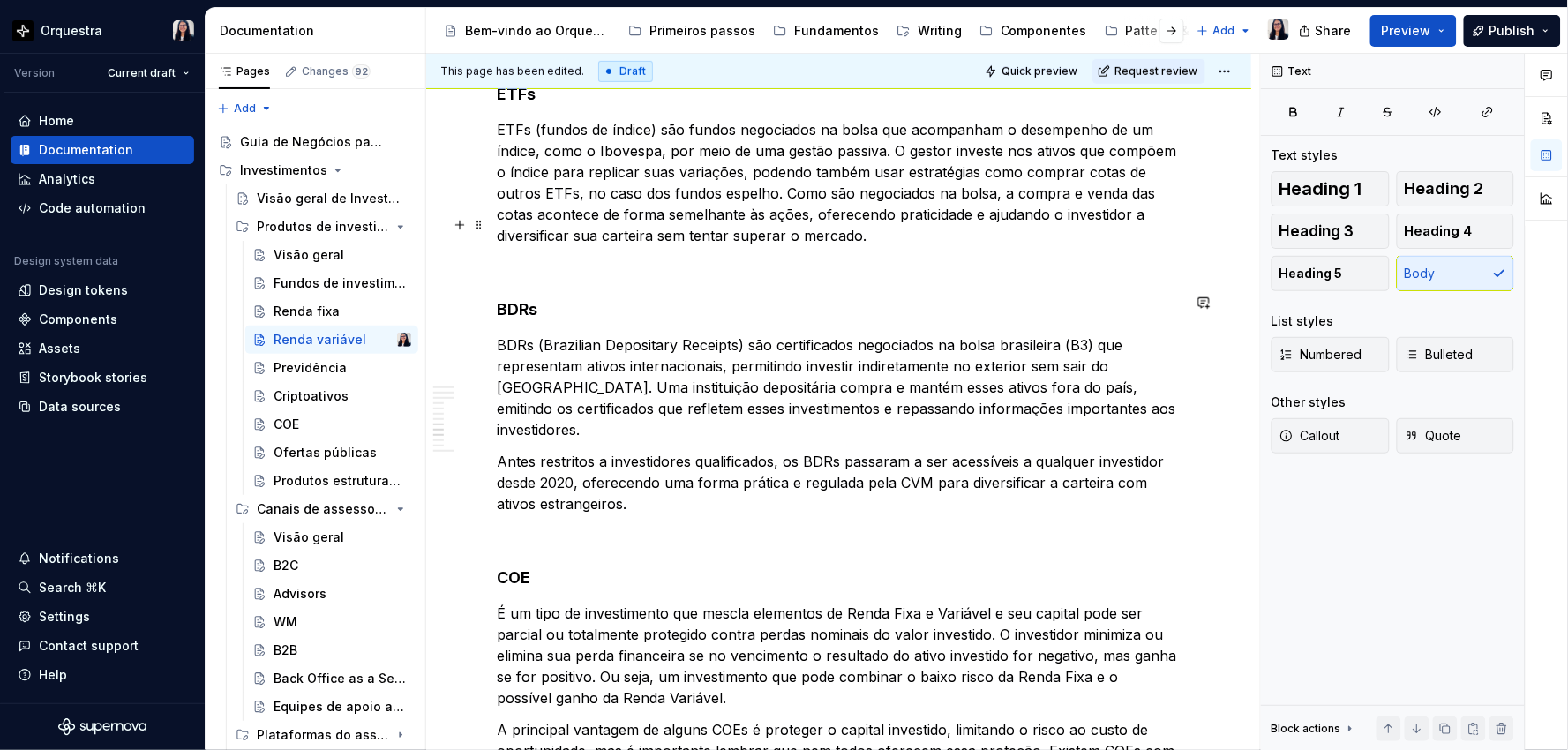
scroll to position [2133, 0]
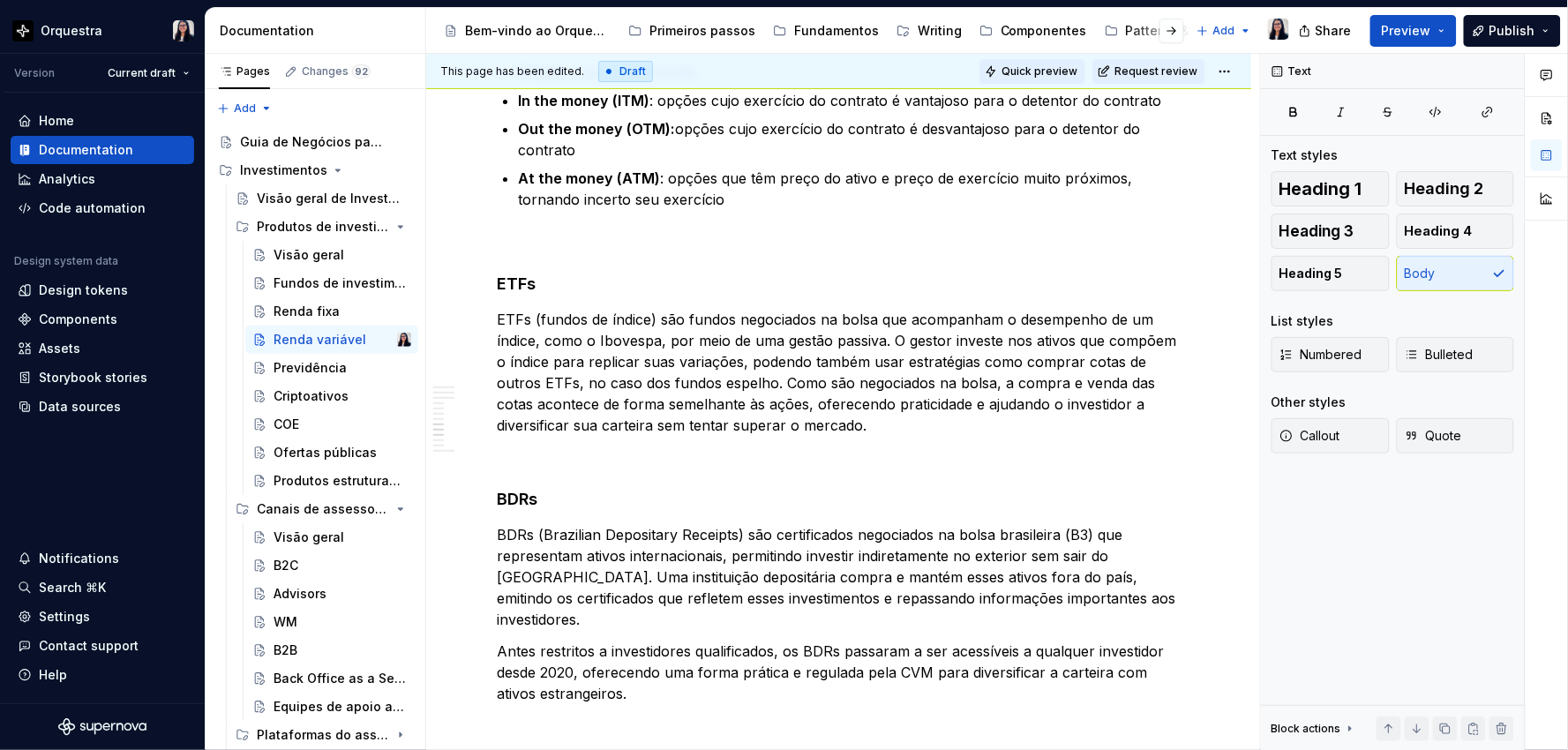
click at [1038, 67] on span "Quick preview" at bounding box center [1039, 71] width 76 height 14
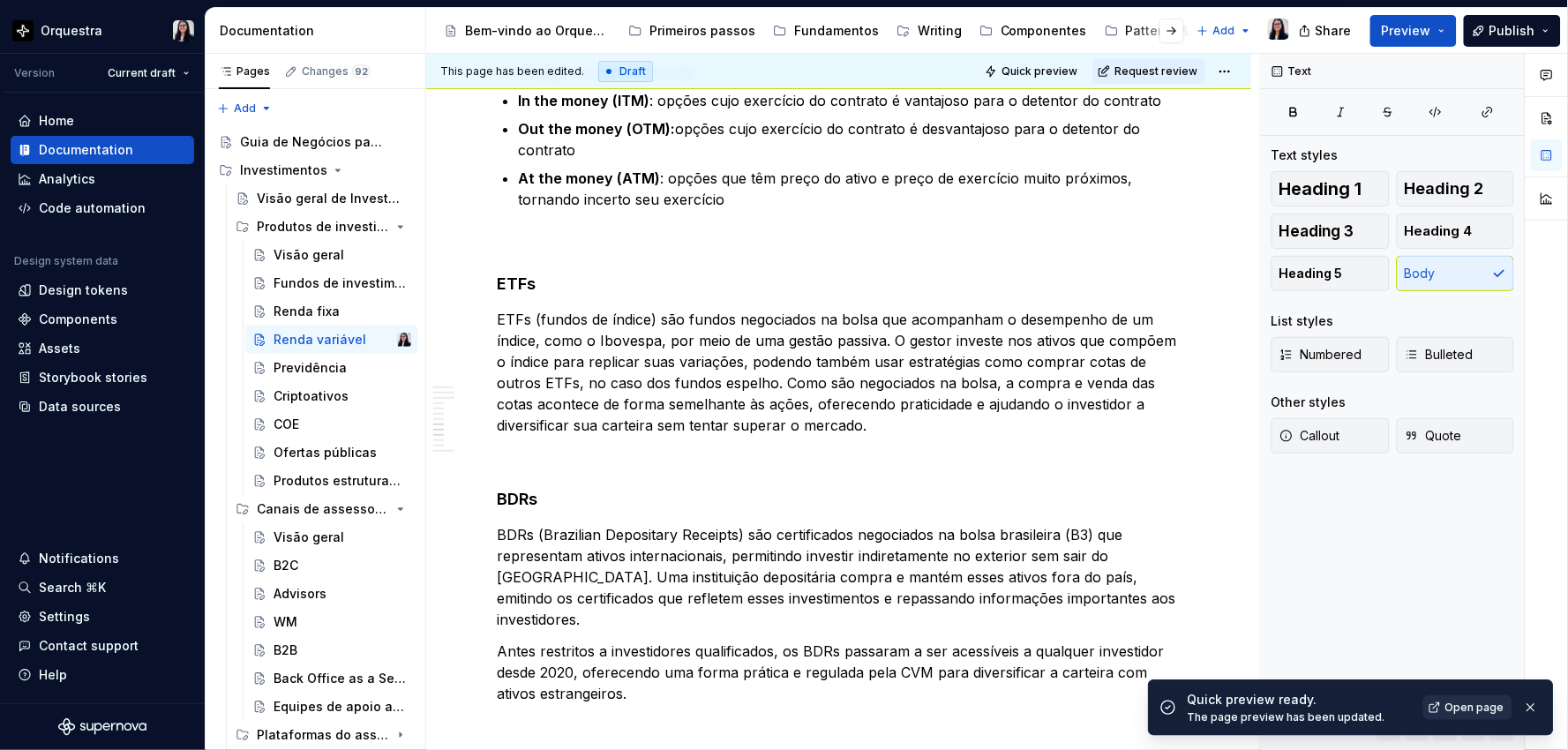
click at [1475, 701] on span "Open page" at bounding box center [1474, 708] width 59 height 14
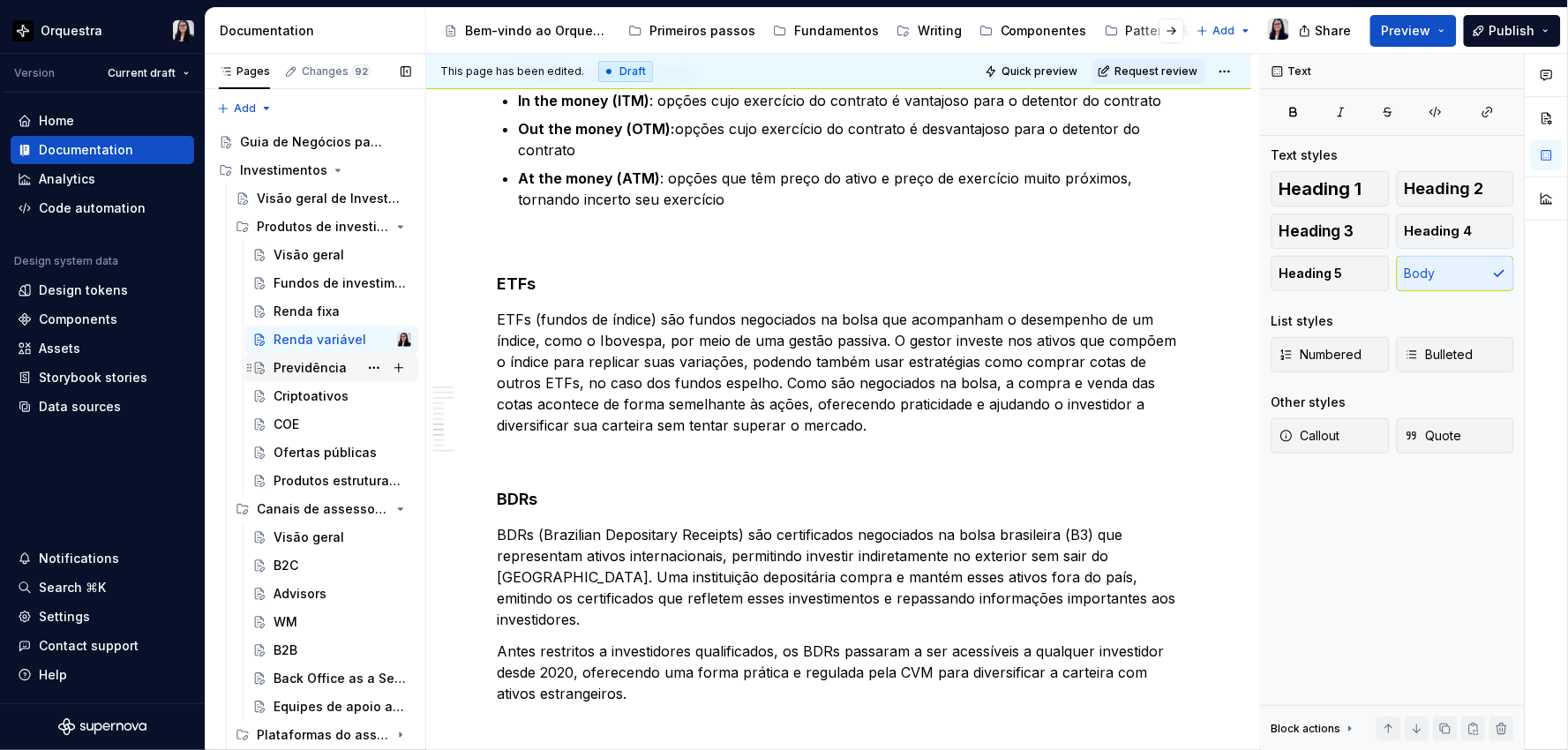
click at [278, 360] on div "Previdência" at bounding box center [310, 368] width 73 height 18
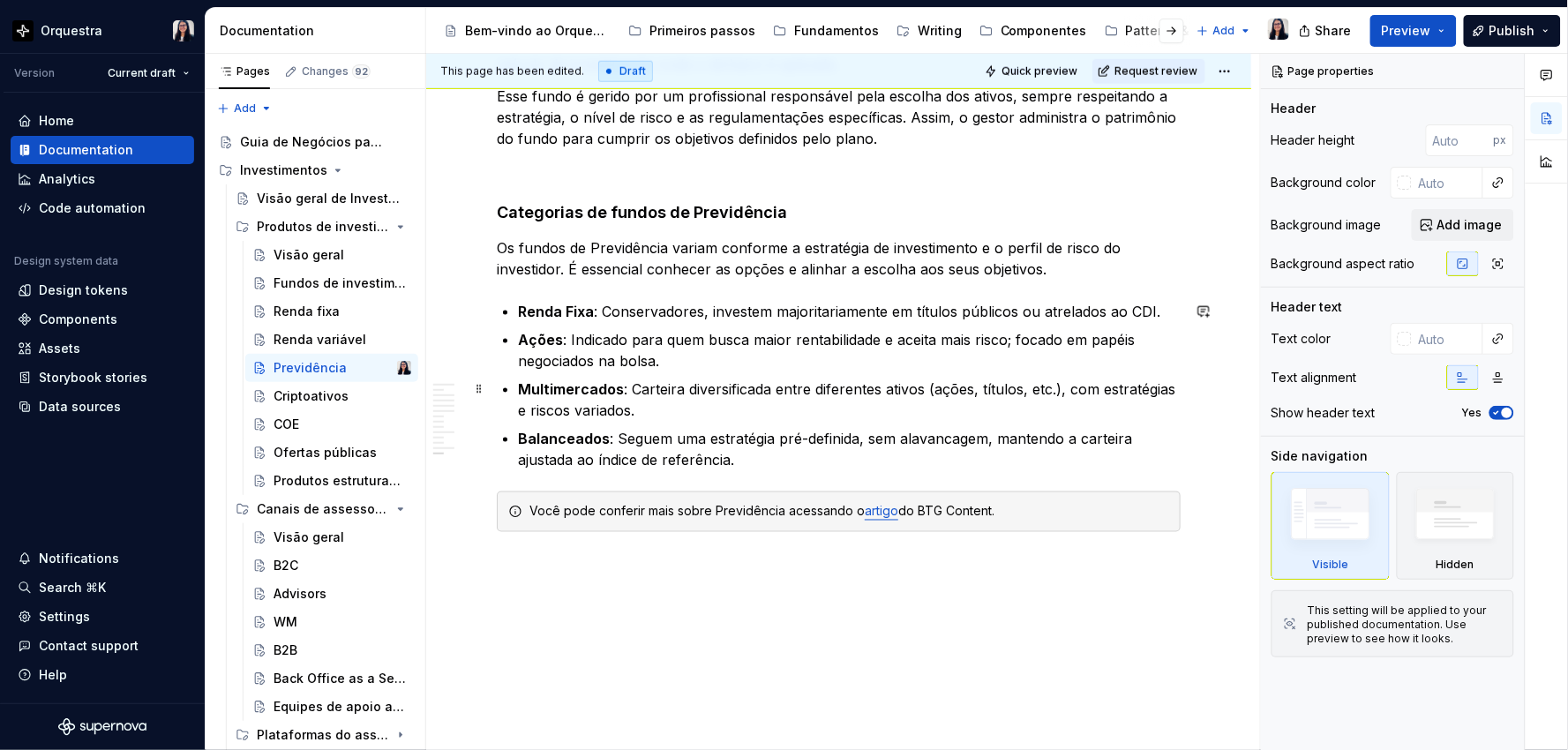
scroll to position [4599, 0]
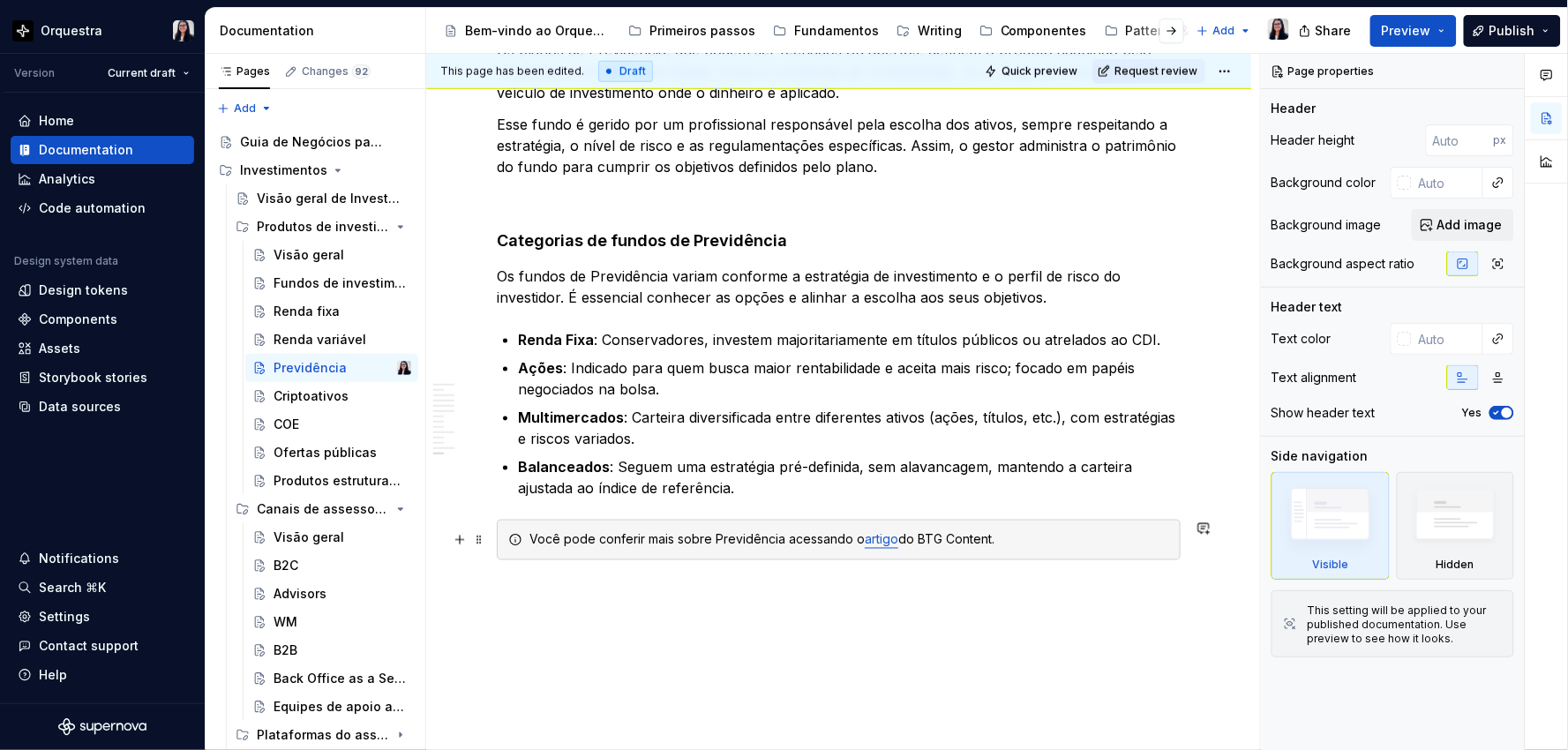
click at [777, 536] on div "Você pode conferir mais sobre Previdência acessando o artigo do BTG Content." at bounding box center [849, 540] width 640 height 18
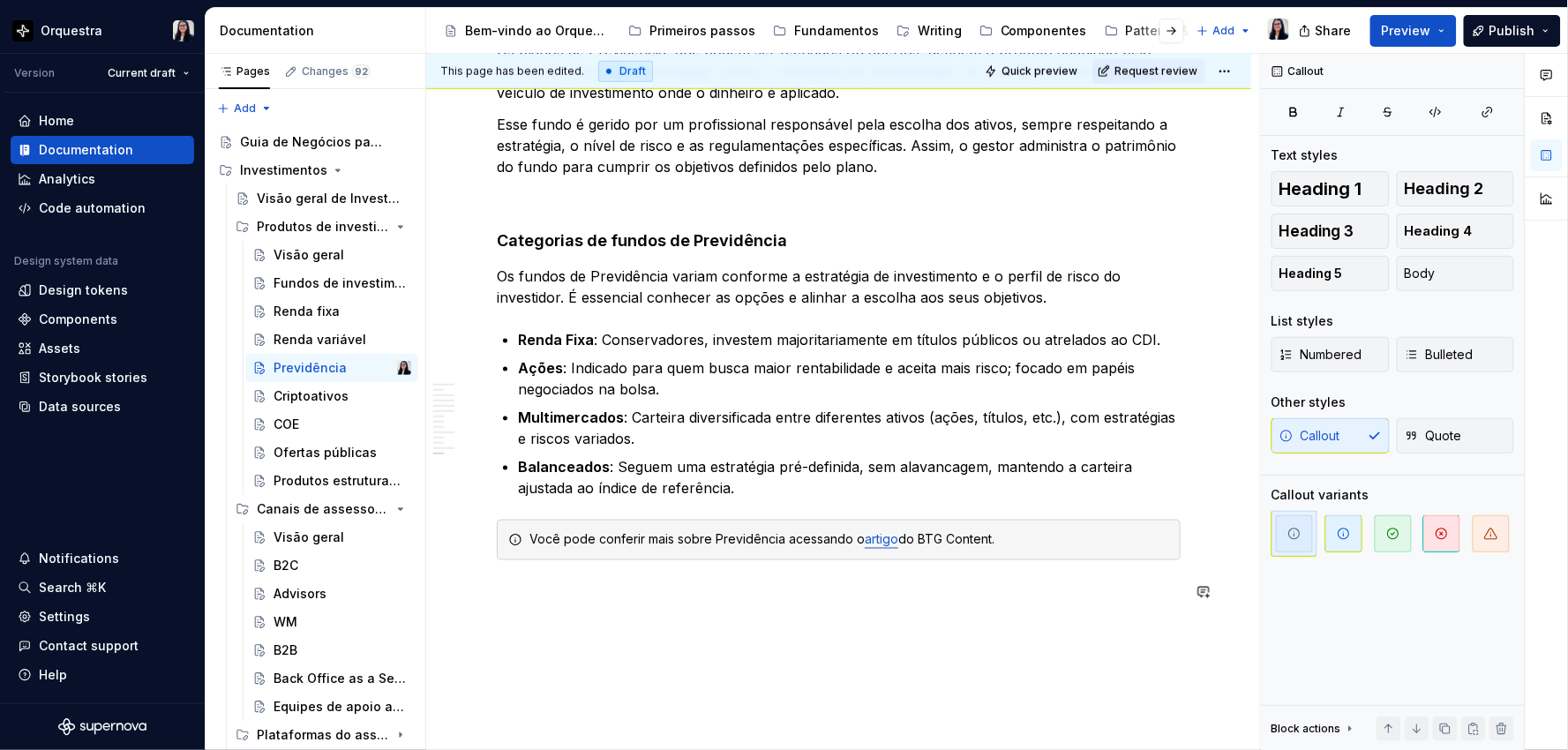
click at [953, 639] on div "This page has been edited. Draft Quick preview Request review Previdência Edit …" at bounding box center [844, 402] width 834 height 698
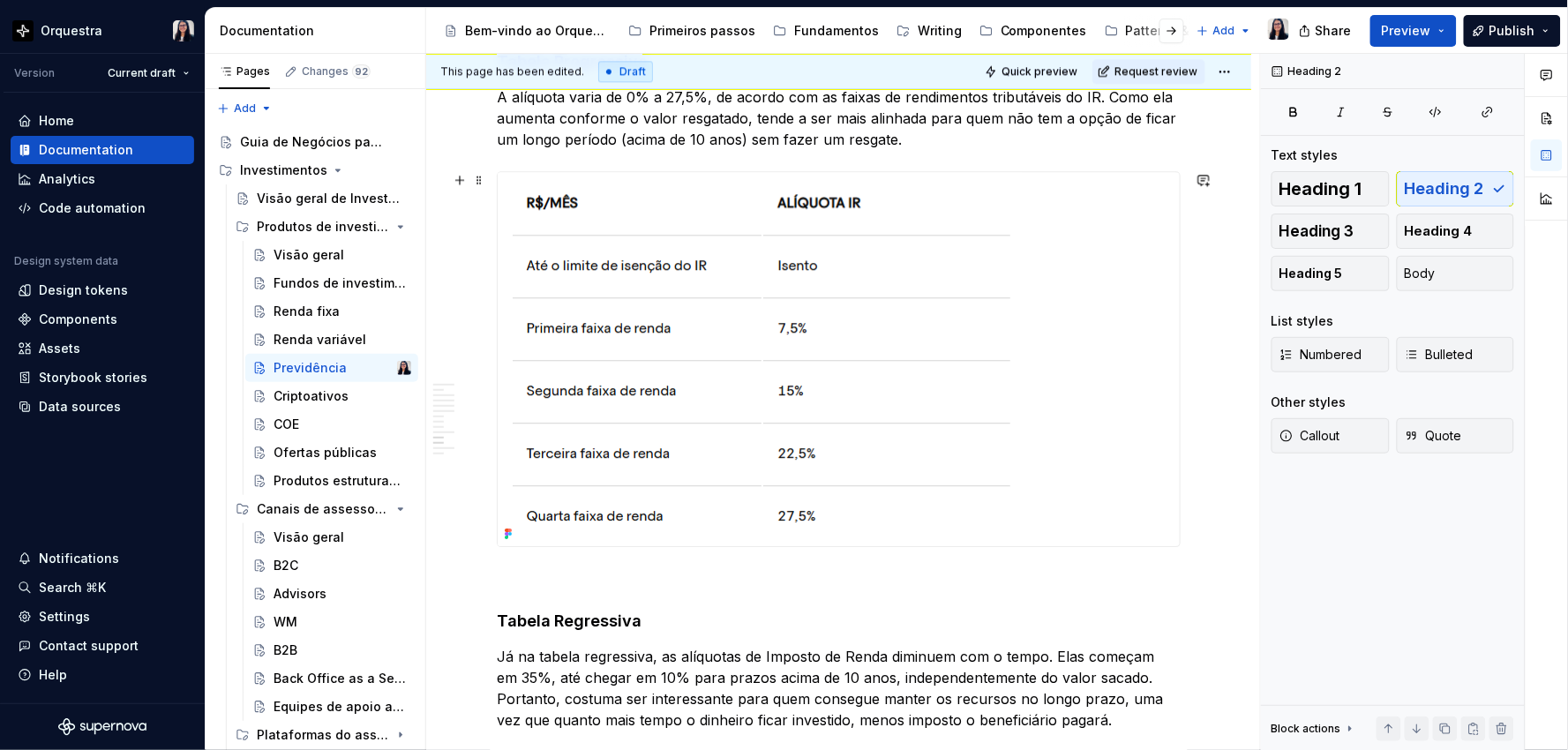
scroll to position [3236, 0]
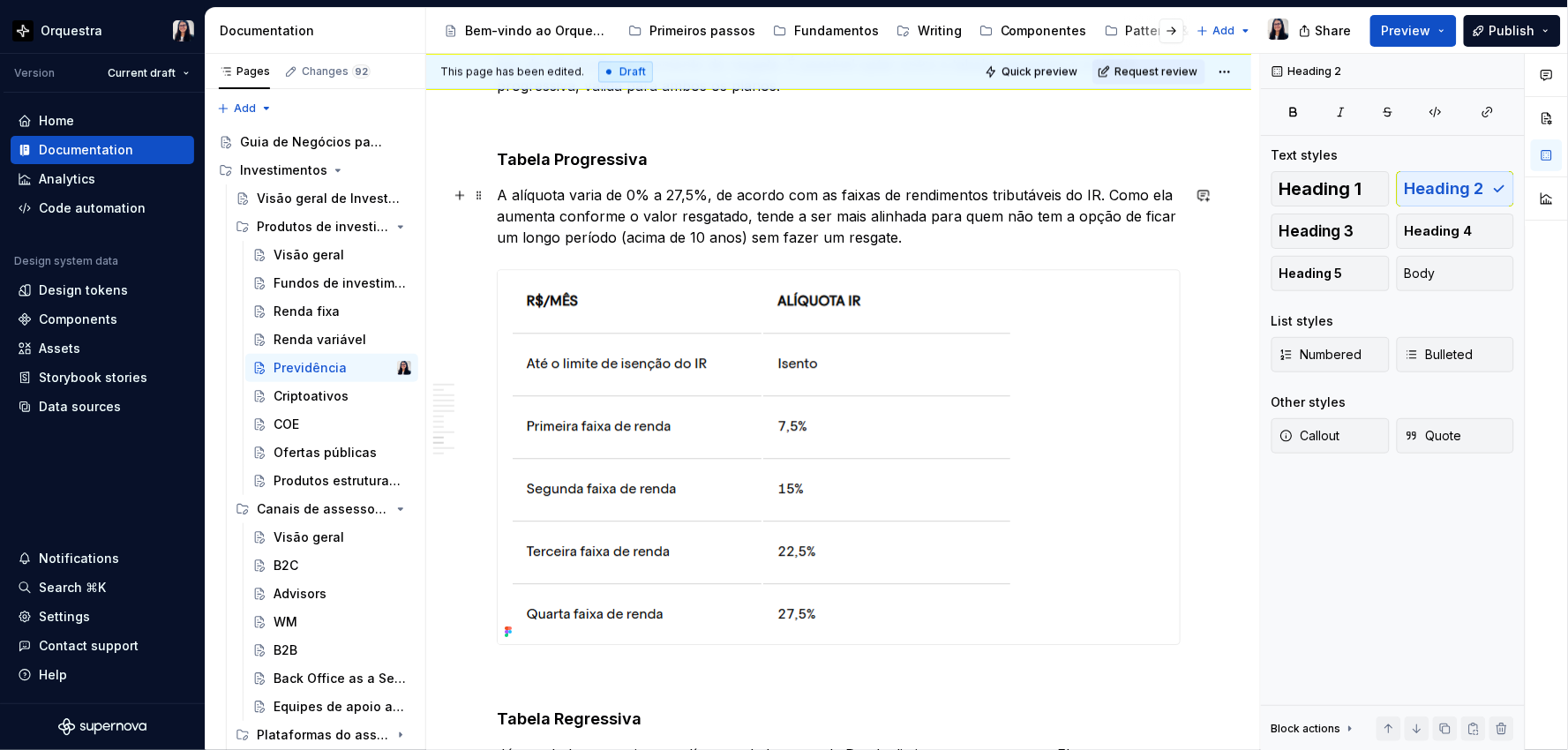
click at [893, 243] on p "A alíquota varia de 0% a 27,5%, de acordo com as faixas de rendimentos tributáv…" at bounding box center [839, 217] width 684 height 64
click at [922, 235] on p "A alíquota varia de 0% a 27,5%, de acordo com as faixas de rendimentos tributáv…" at bounding box center [839, 217] width 684 height 64
type textarea "*"
click at [1086, 189] on p "A alíquota varia de 0% a 27,5%, de acordo com as faixas de rendimentos tributáv…" at bounding box center [839, 217] width 684 height 64
click at [1068, 192] on p "A alíquota varia de 0% a 27,5%, de acordo com as faixas de rendimentos tributáv…" at bounding box center [839, 217] width 684 height 64
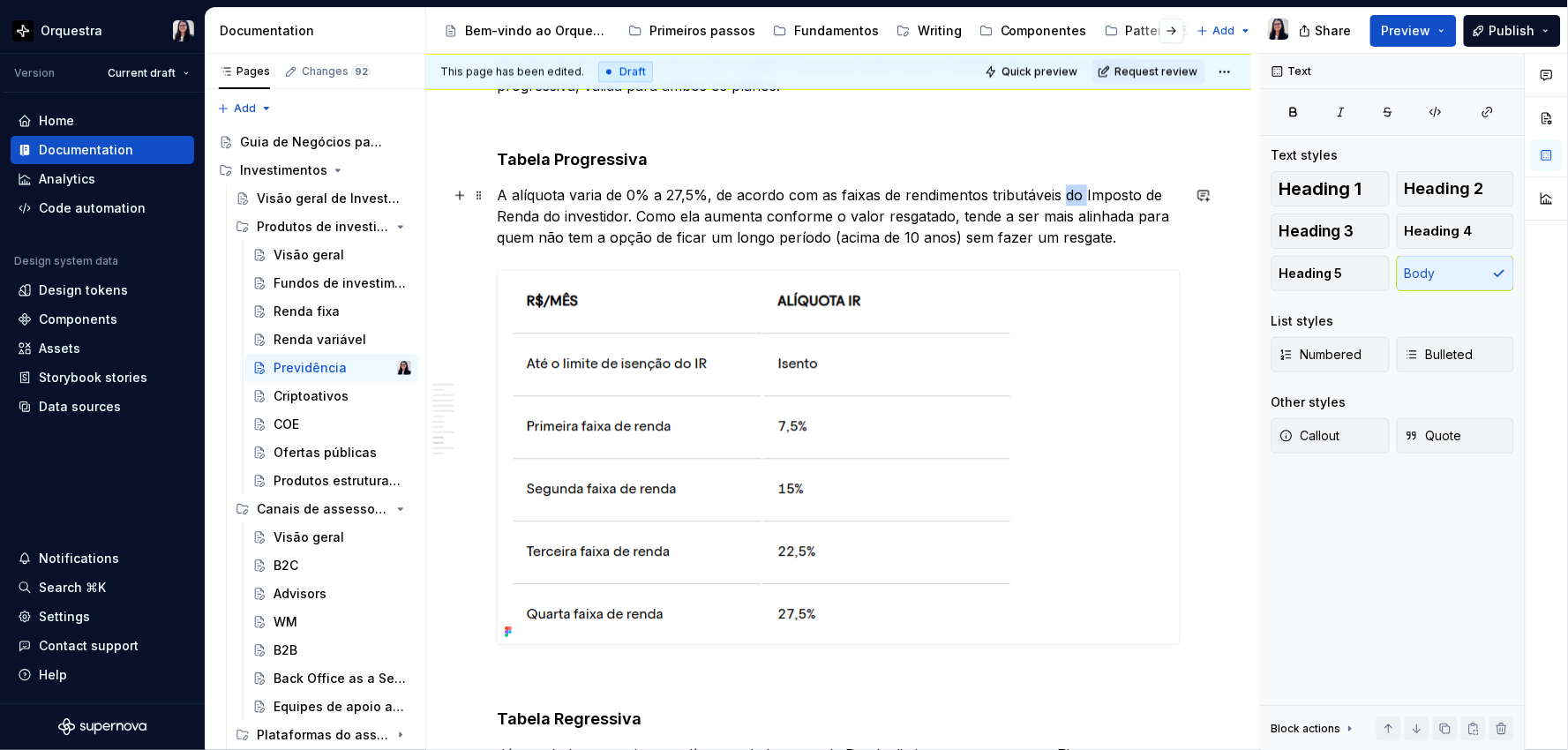
click at [1068, 192] on p "A alíquota varia de 0% a 27,5%, de acordo com as faixas de rendimentos tributáv…" at bounding box center [839, 217] width 684 height 64
click at [786, 192] on p "A alíquota varia de 0% a 27,5%, de acordo com as faixas de rendimentos tributáv…" at bounding box center [839, 217] width 684 height 64
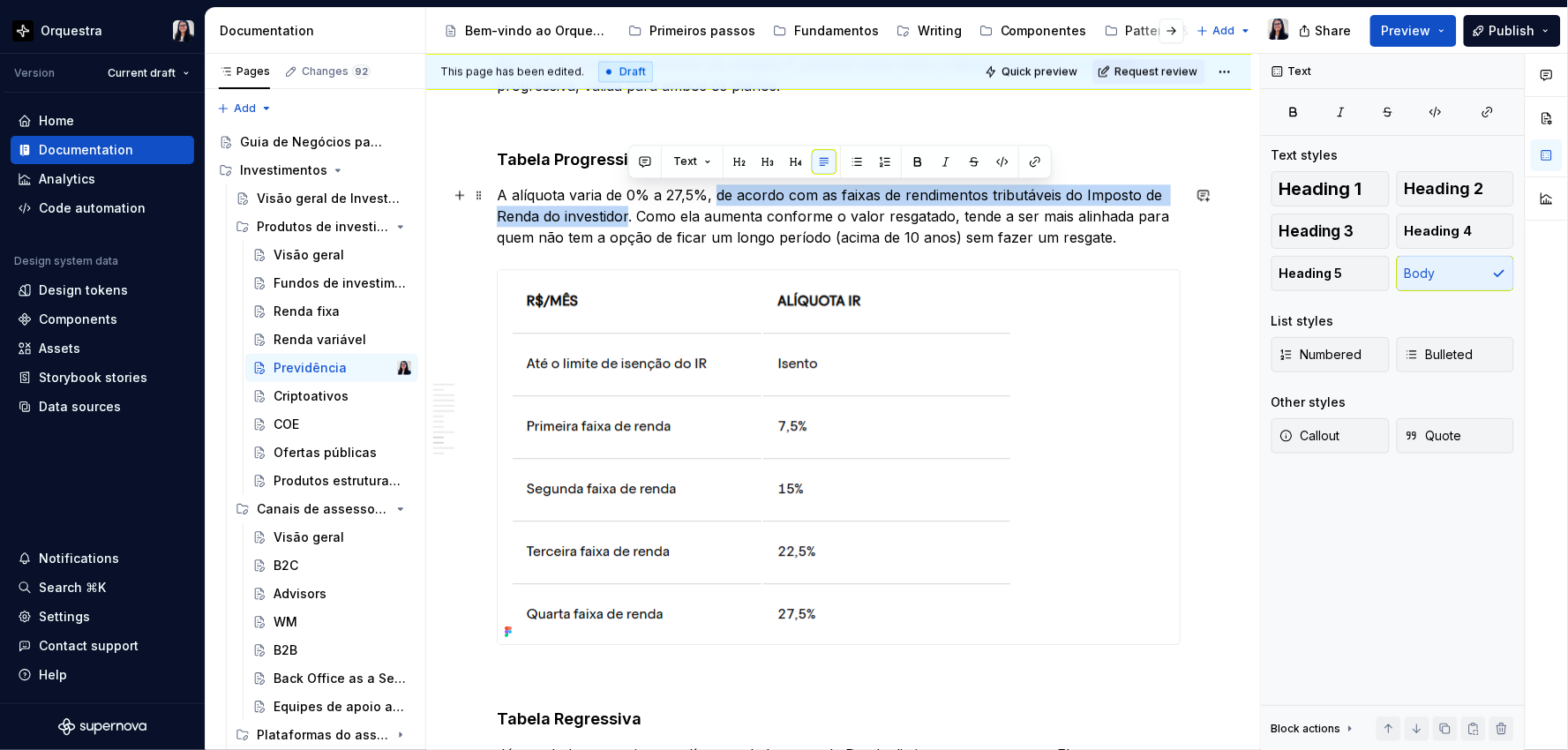
drag, startPoint x: 712, startPoint y: 192, endPoint x: 626, endPoint y: 219, distance: 90.1
click at [626, 219] on p "A alíquota varia de 0% a 27,5%, de acordo com as faixas de rendimentos tributáv…" at bounding box center [839, 217] width 684 height 64
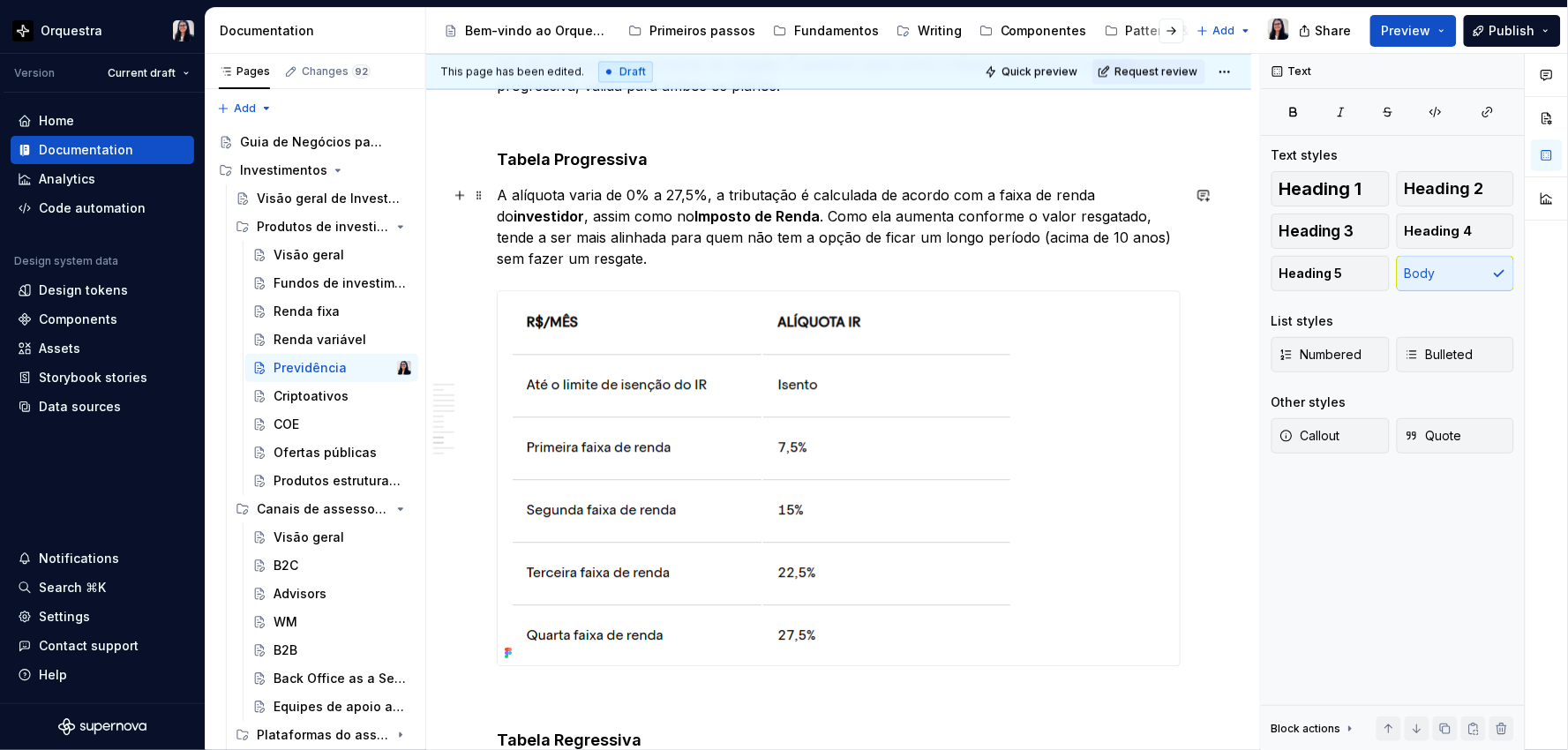
click at [711, 194] on p "A alíquota varia de 0% a 27,5%, a tributação é calculada de acordo com a faixa …" at bounding box center [839, 227] width 684 height 84
drag, startPoint x: 496, startPoint y: 220, endPoint x: 808, endPoint y: 216, distance: 312.0
click at [808, 216] on p "A alíquota varia de 0% a 27,5%, e a tributação é calculada de acordo com a faix…" at bounding box center [839, 227] width 684 height 84
click at [784, 181] on button "button" at bounding box center [786, 183] width 24 height 24
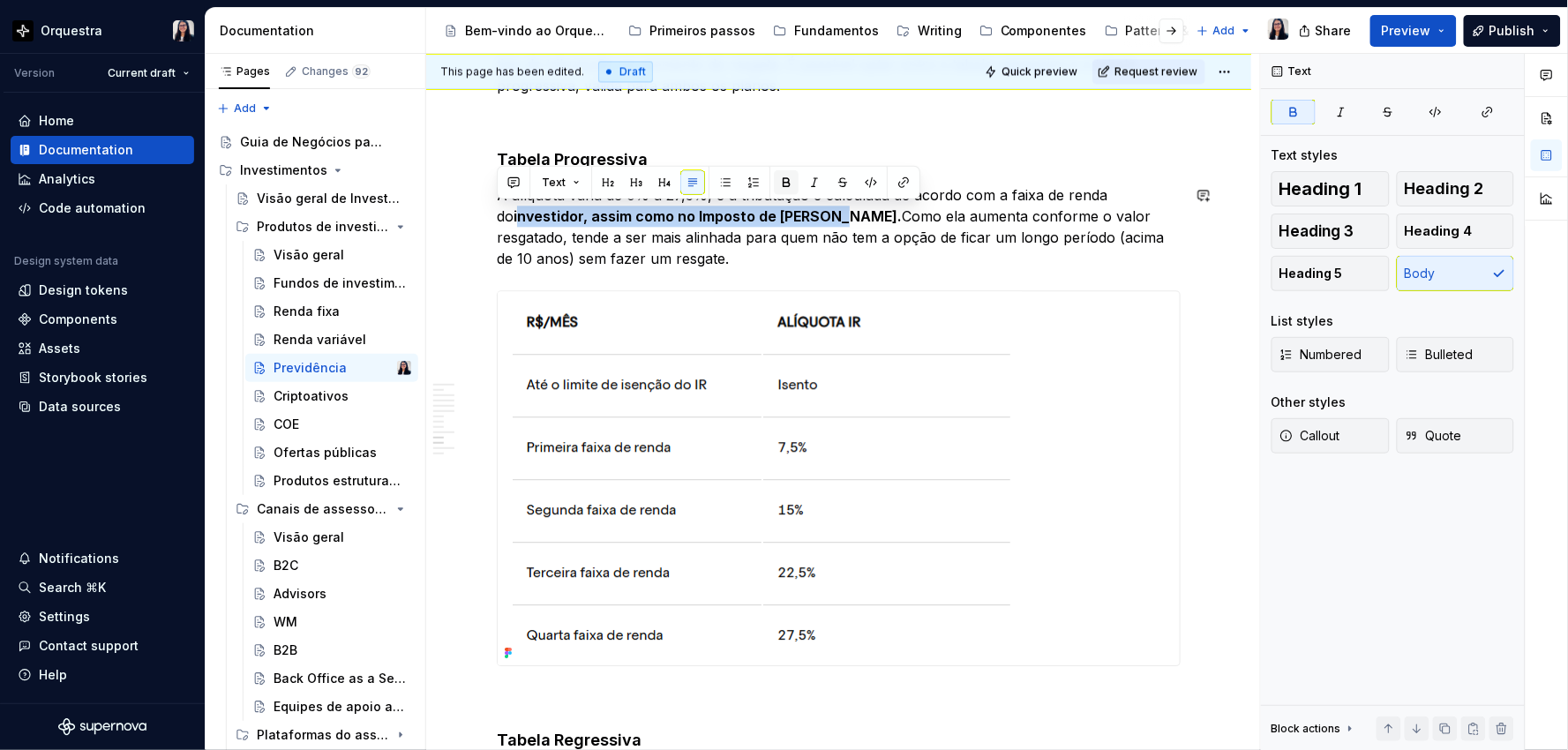
click at [784, 181] on button "button" at bounding box center [786, 183] width 24 height 24
click at [885, 259] on p "A alíquota varia de 0% a 27,5%, e a tributação é calculada de acordo com a faix…" at bounding box center [839, 227] width 684 height 84
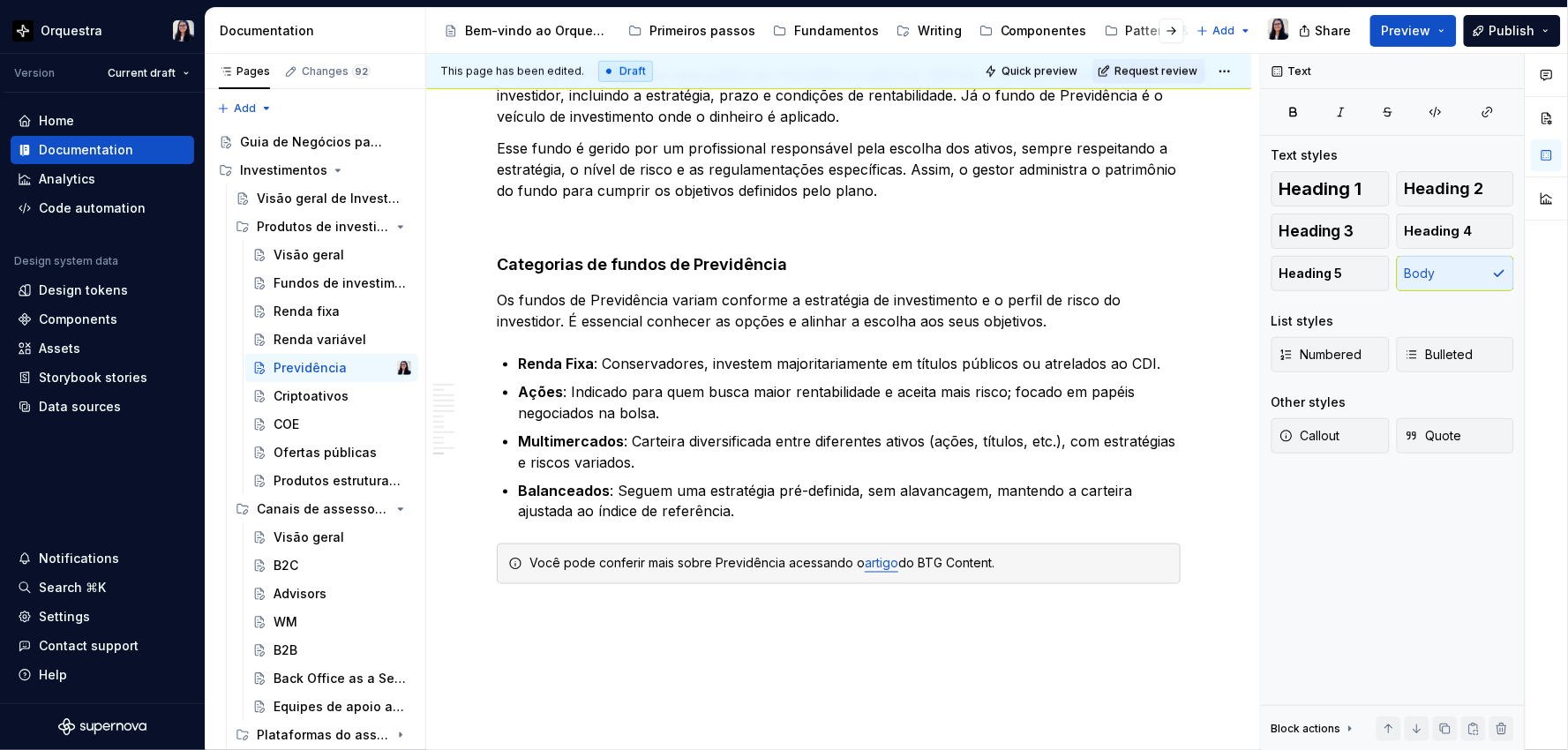
scroll to position [4610, 0]
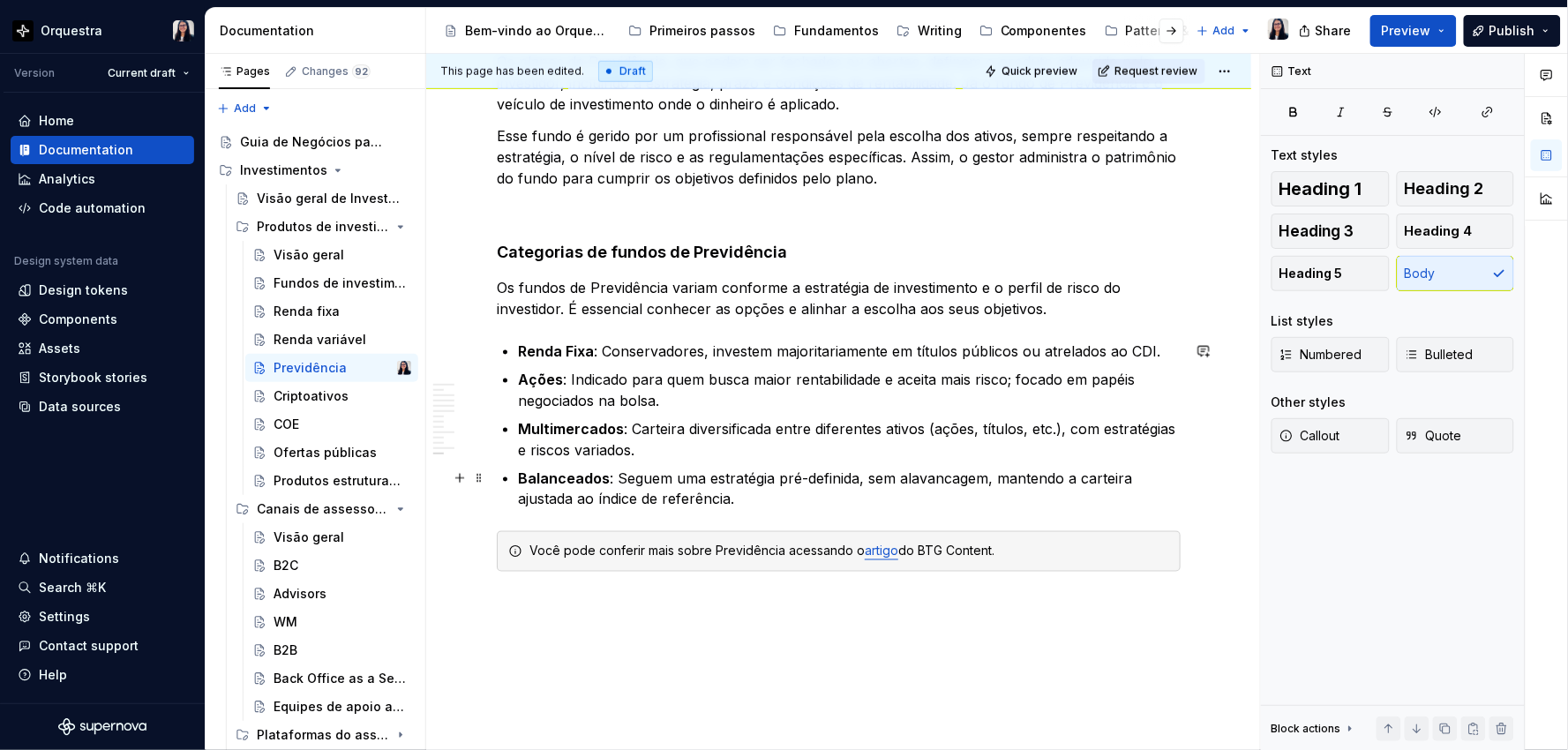
click at [650, 494] on p "Balanceados : Seguem uma estratégia pré-definida, sem alavancagem, mantendo a c…" at bounding box center [849, 488] width 663 height 42
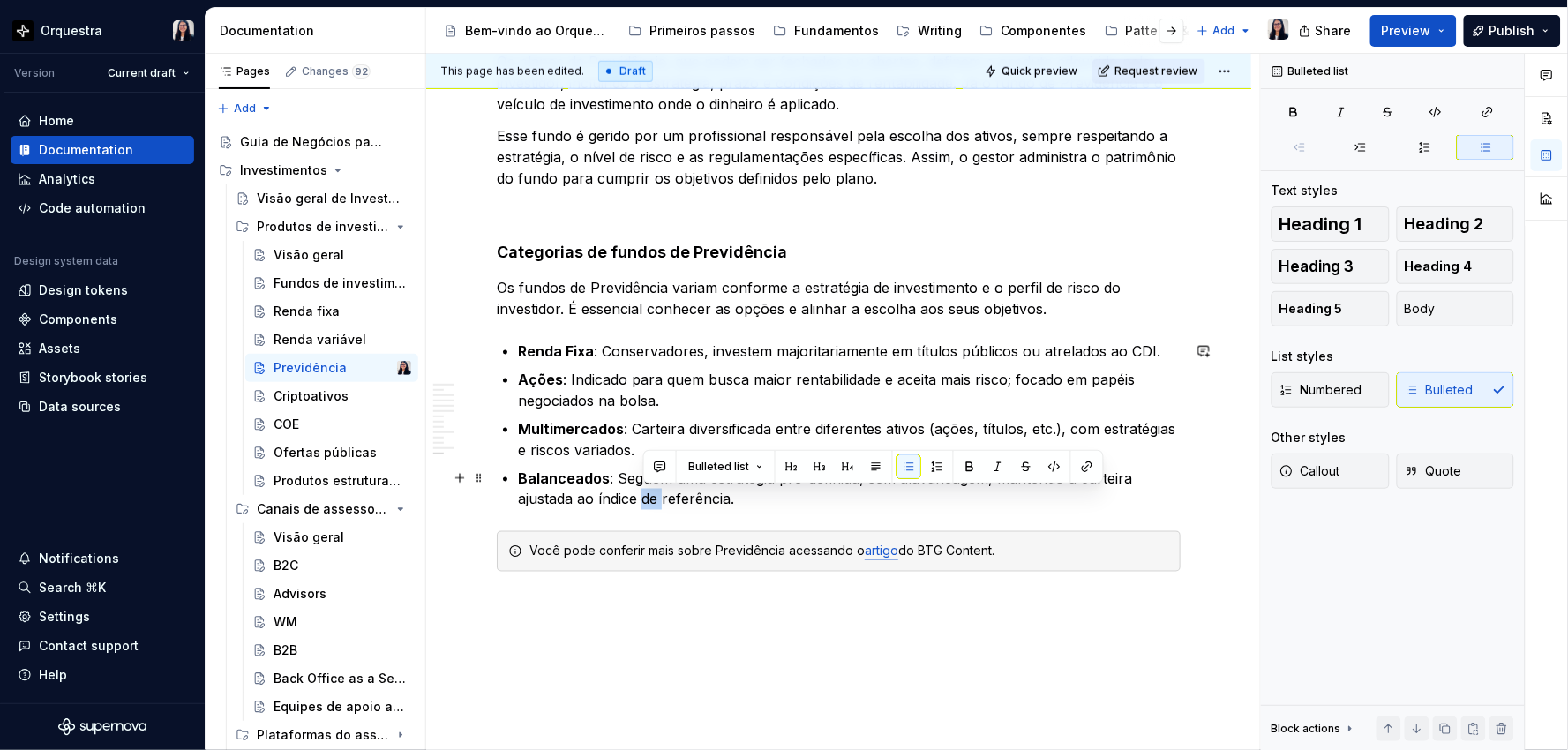
click at [650, 494] on p "Balanceados : Seguem uma estratégia pré-definida, sem alavancagem, mantendo a c…" at bounding box center [849, 488] width 663 height 42
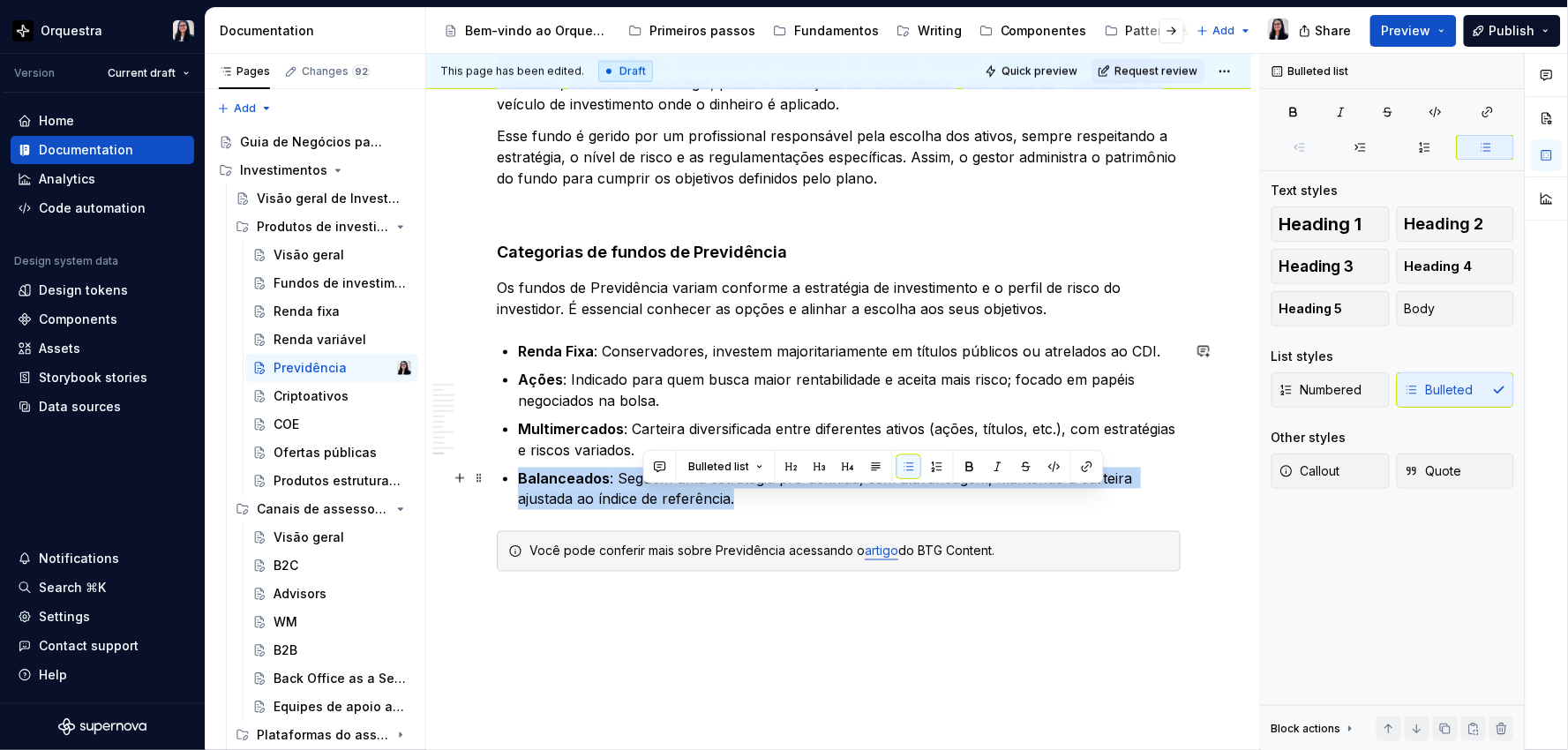
click at [650, 494] on p "Balanceados : Seguem uma estratégia pré-definida, sem alavancagem, mantendo a c…" at bounding box center [849, 488] width 663 height 42
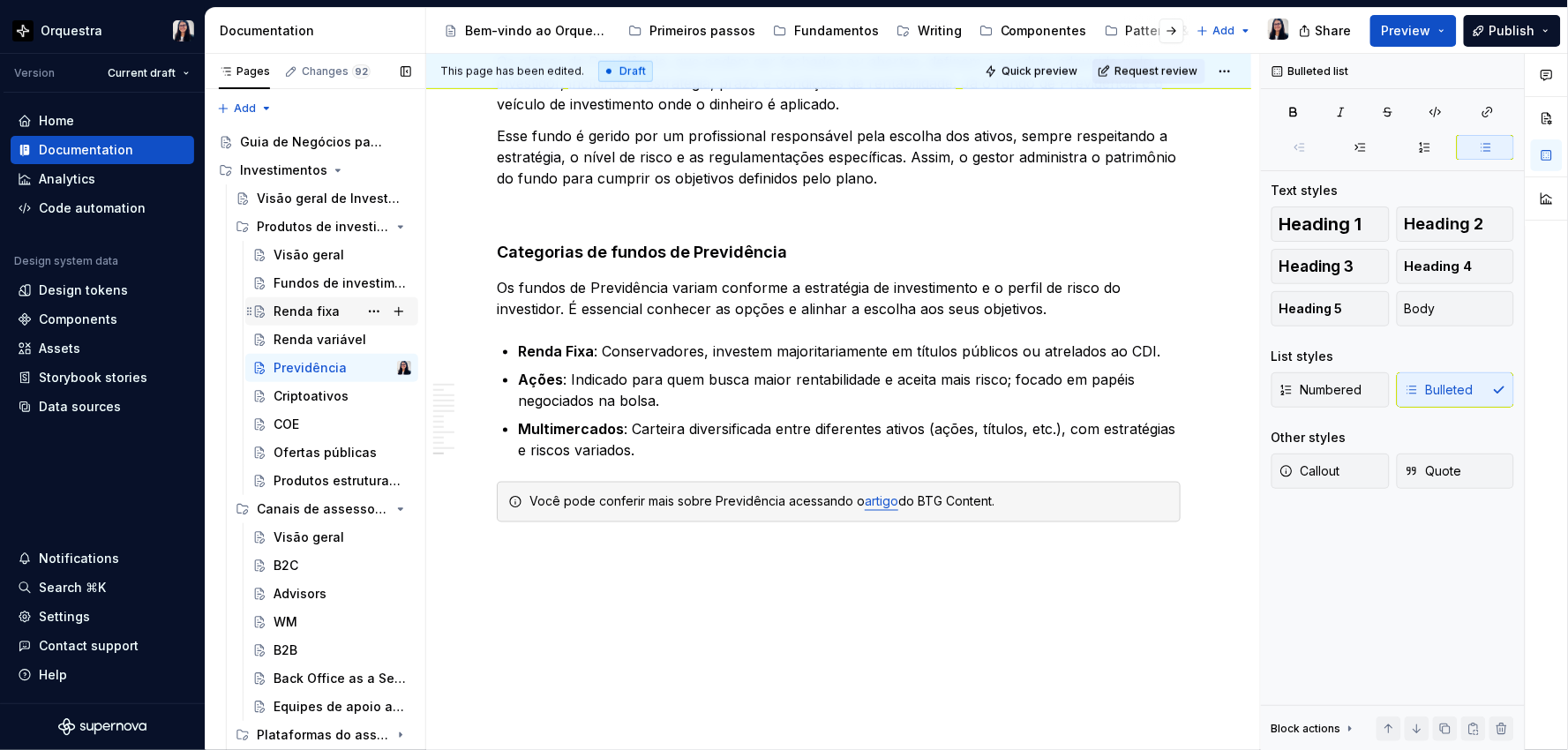
click at [314, 314] on div "Renda fixa" at bounding box center [306, 311] width 67 height 18
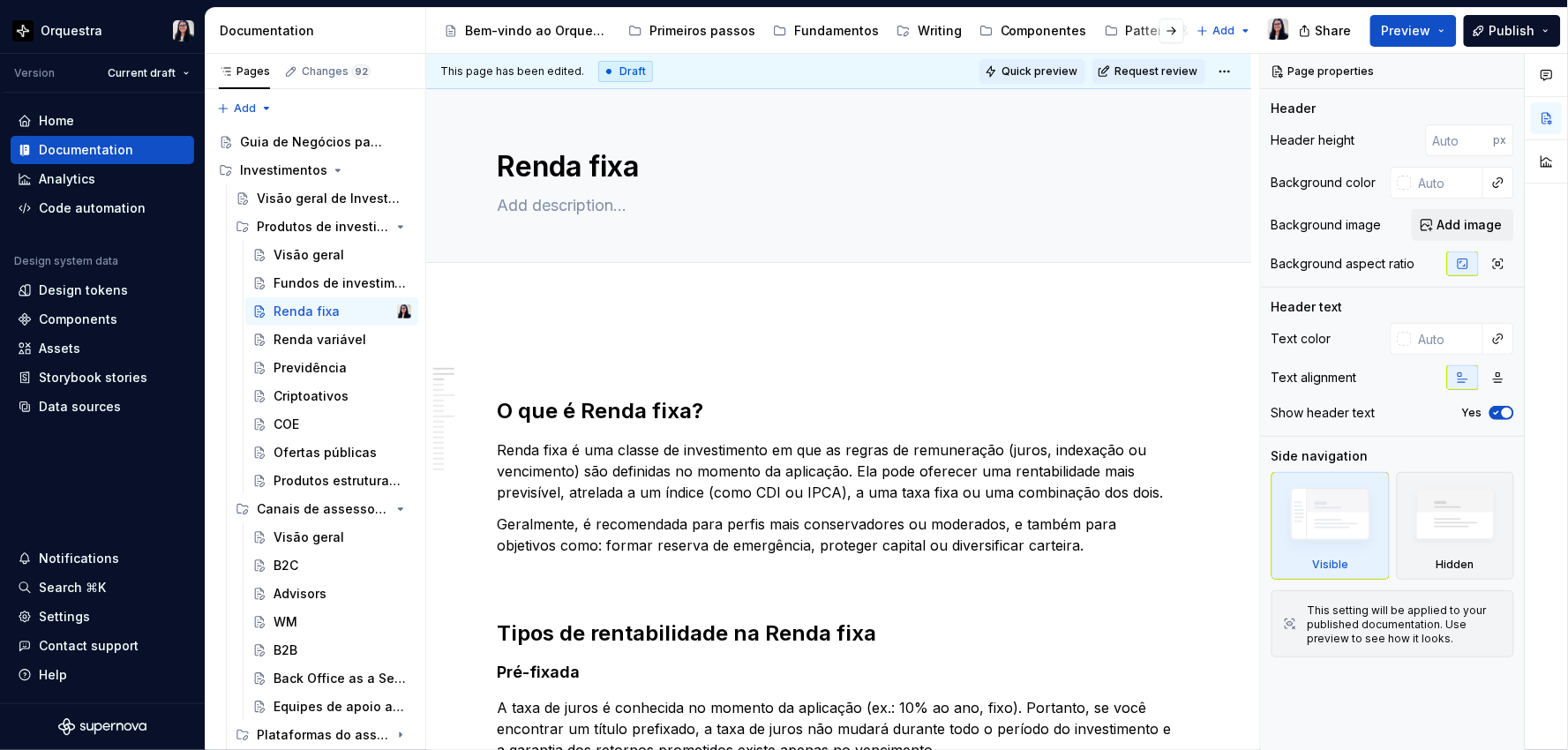
click at [1037, 70] on span "Quick preview" at bounding box center [1039, 71] width 76 height 14
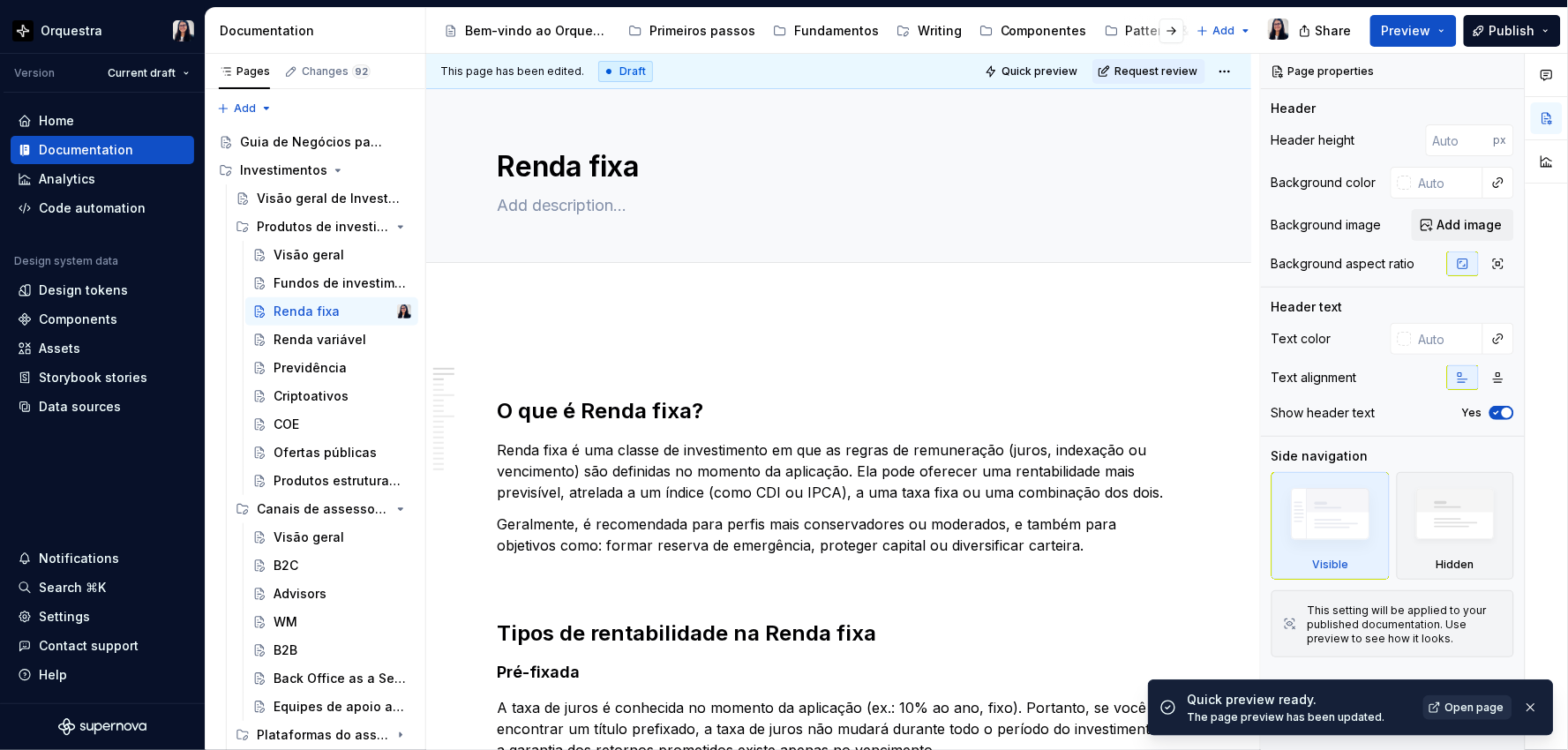
click at [1435, 703] on link "Open page" at bounding box center [1468, 708] width 89 height 24
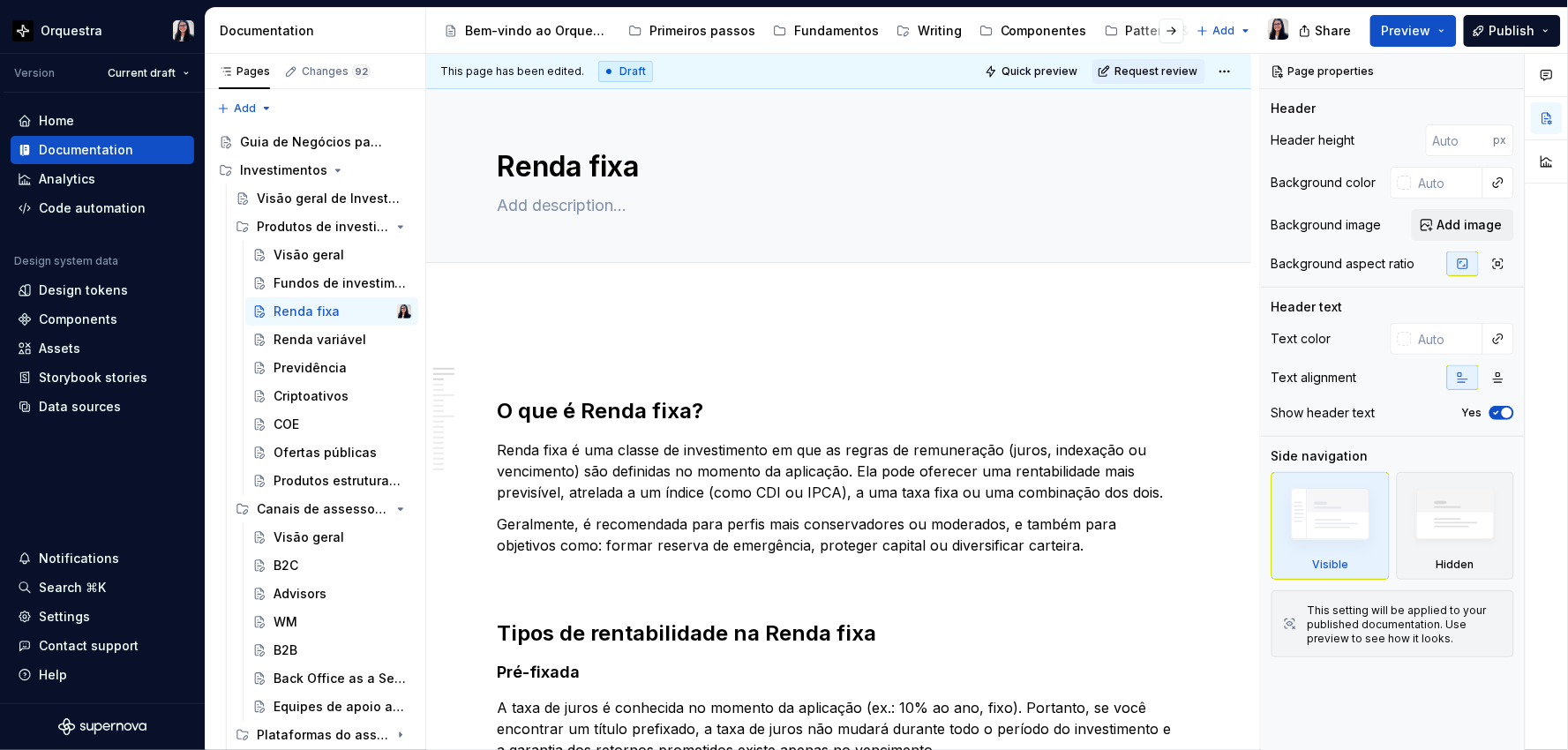
type textarea "*"
